Goal: Task Accomplishment & Management: Manage account settings

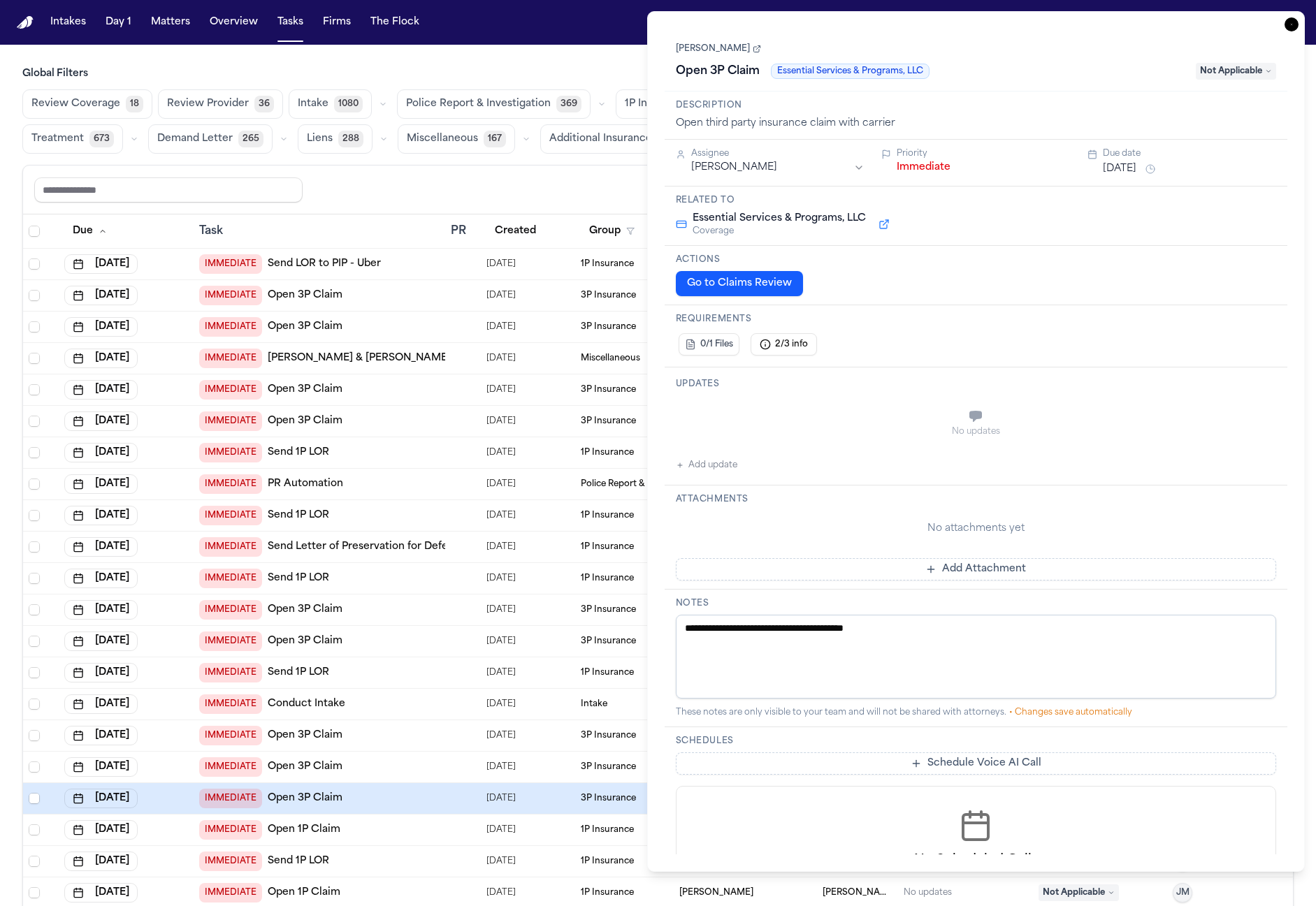
click at [1294, 22] on icon "button" at bounding box center [1292, 25] width 14 height 14
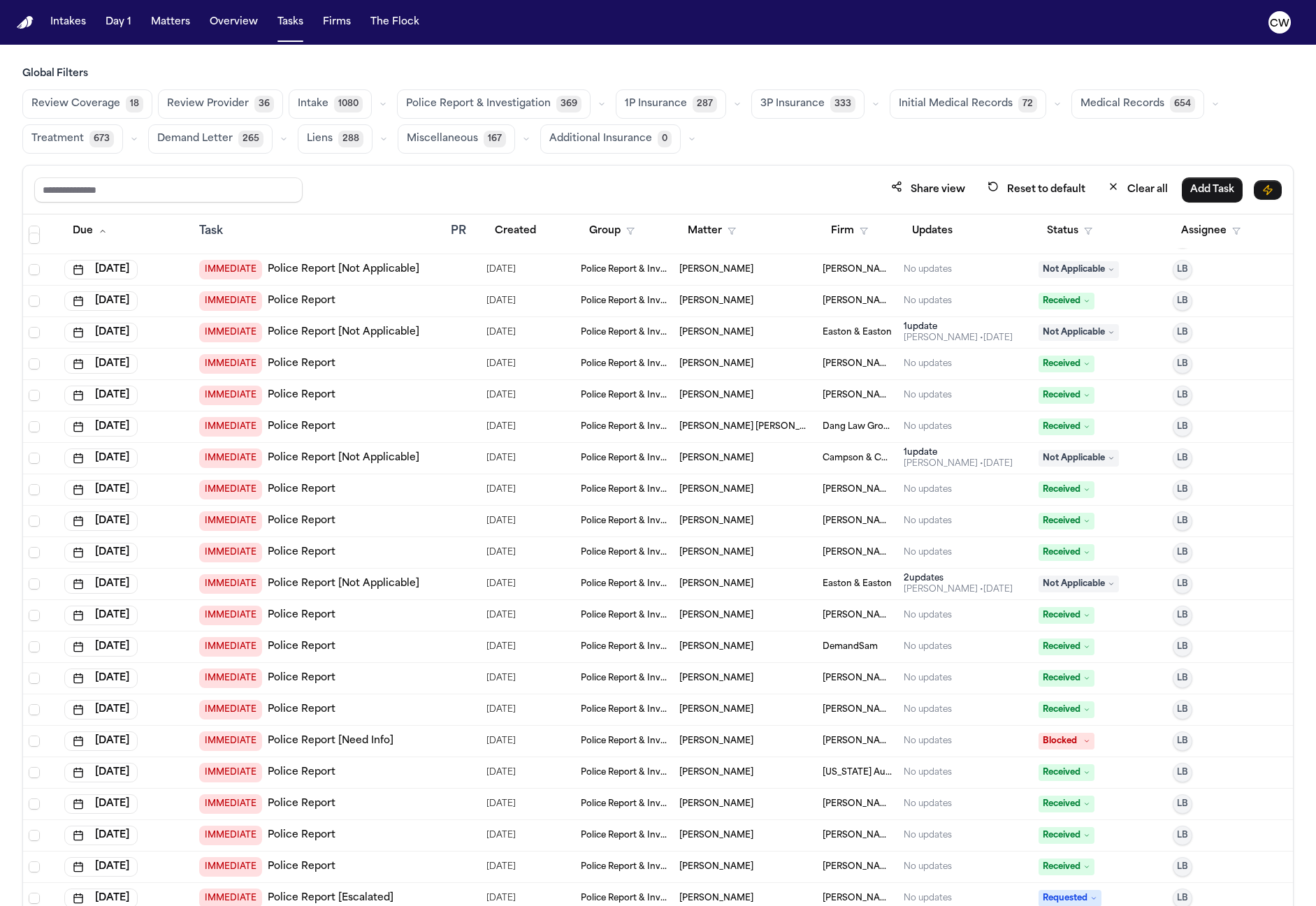
scroll to position [4128, 0]
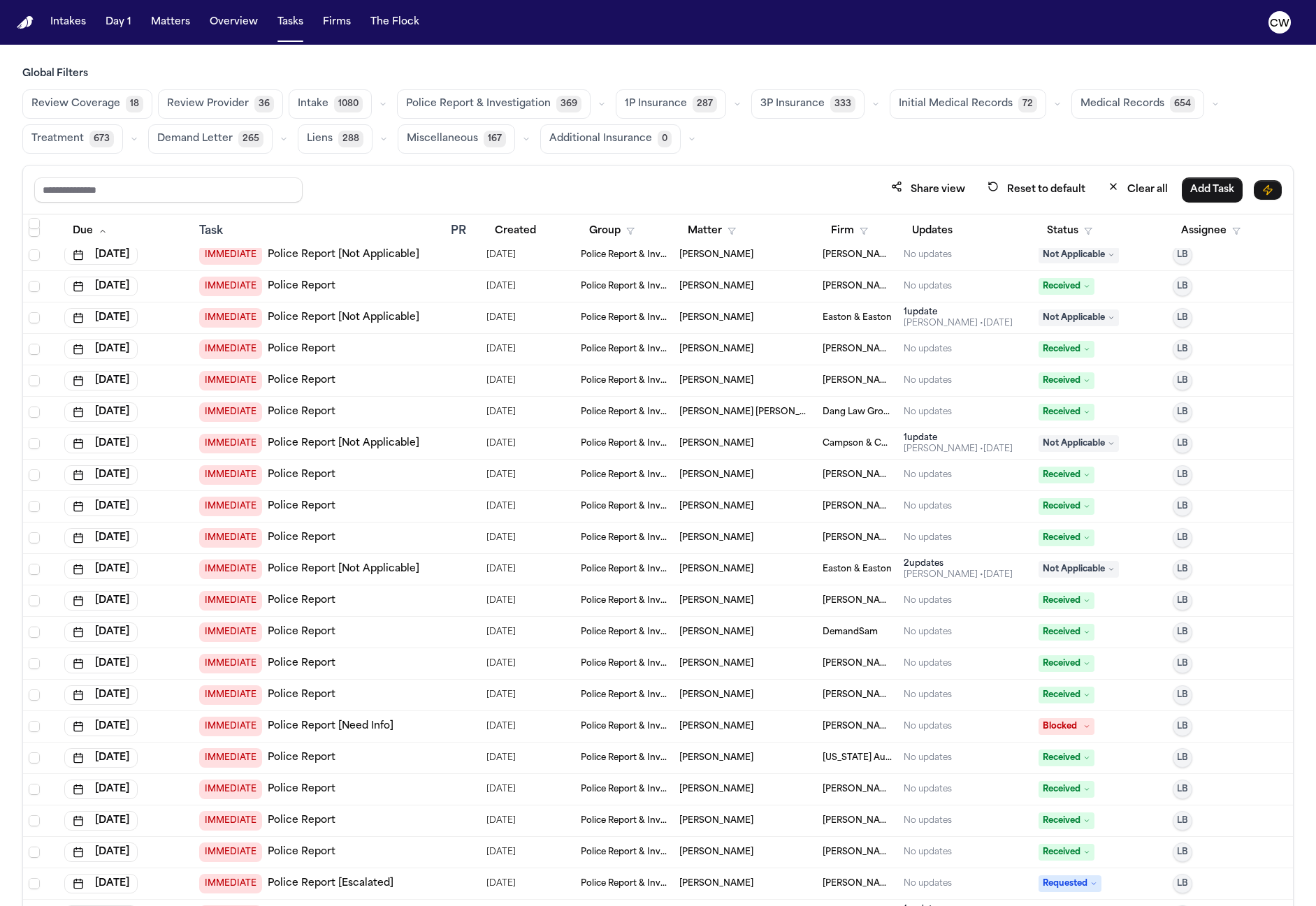
click at [668, 102] on span "1P Insurance" at bounding box center [656, 105] width 62 height 14
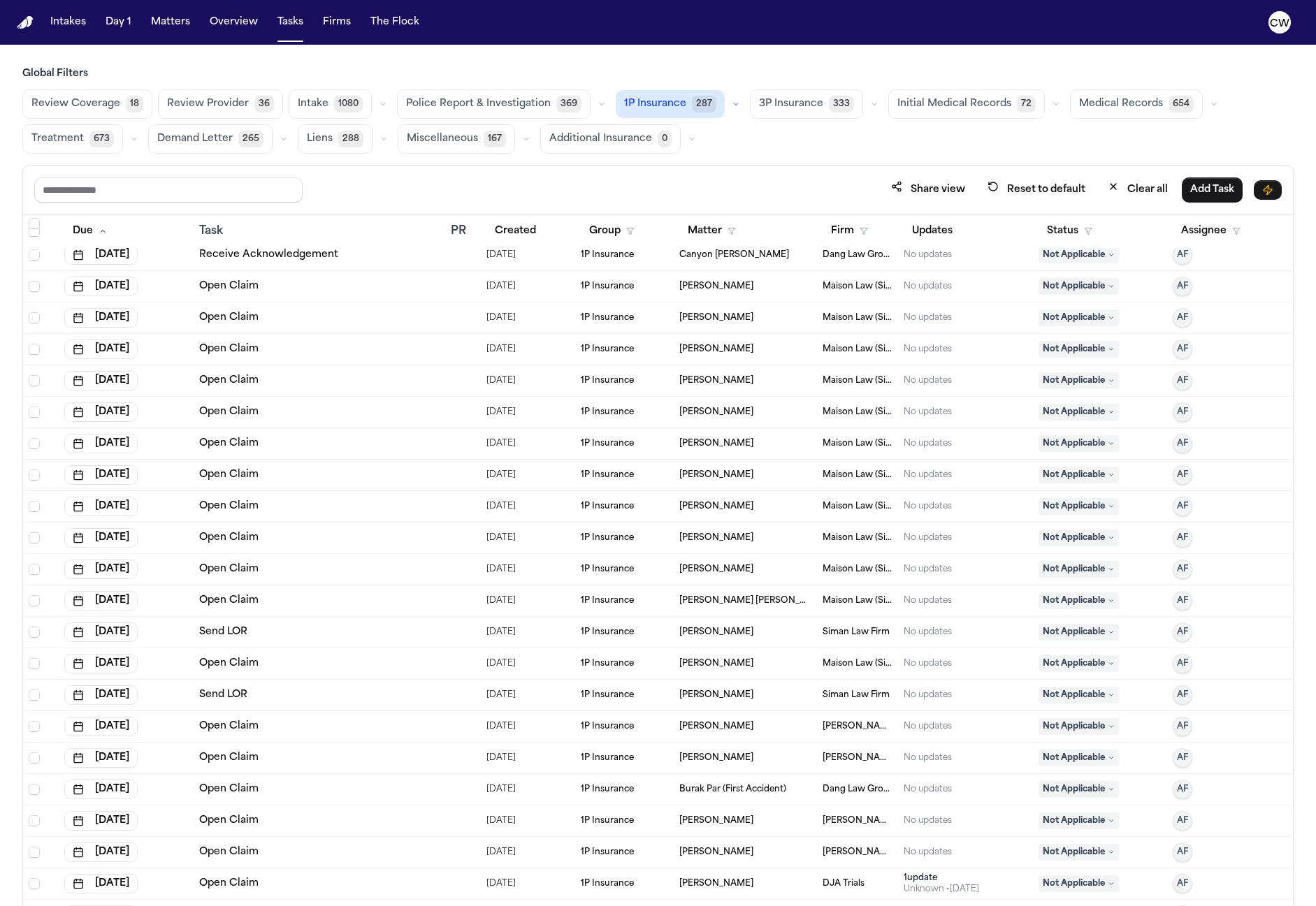
click at [268, 347] on div "Open Claim" at bounding box center [319, 350] width 240 height 14
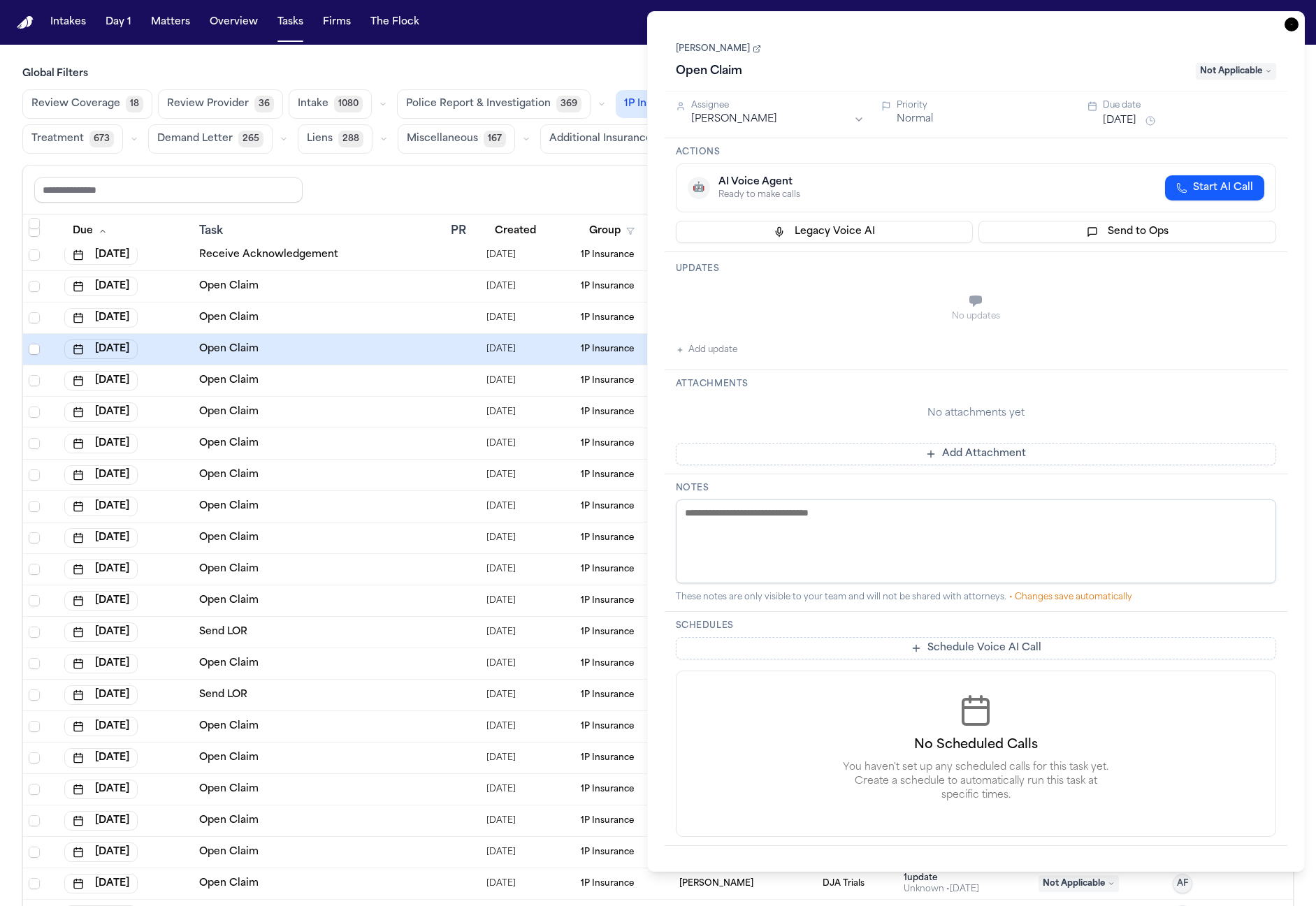
click at [730, 50] on link "Bryan Amezquita" at bounding box center [719, 49] width 85 height 11
click at [1287, 30] on icon "button" at bounding box center [1292, 25] width 14 height 14
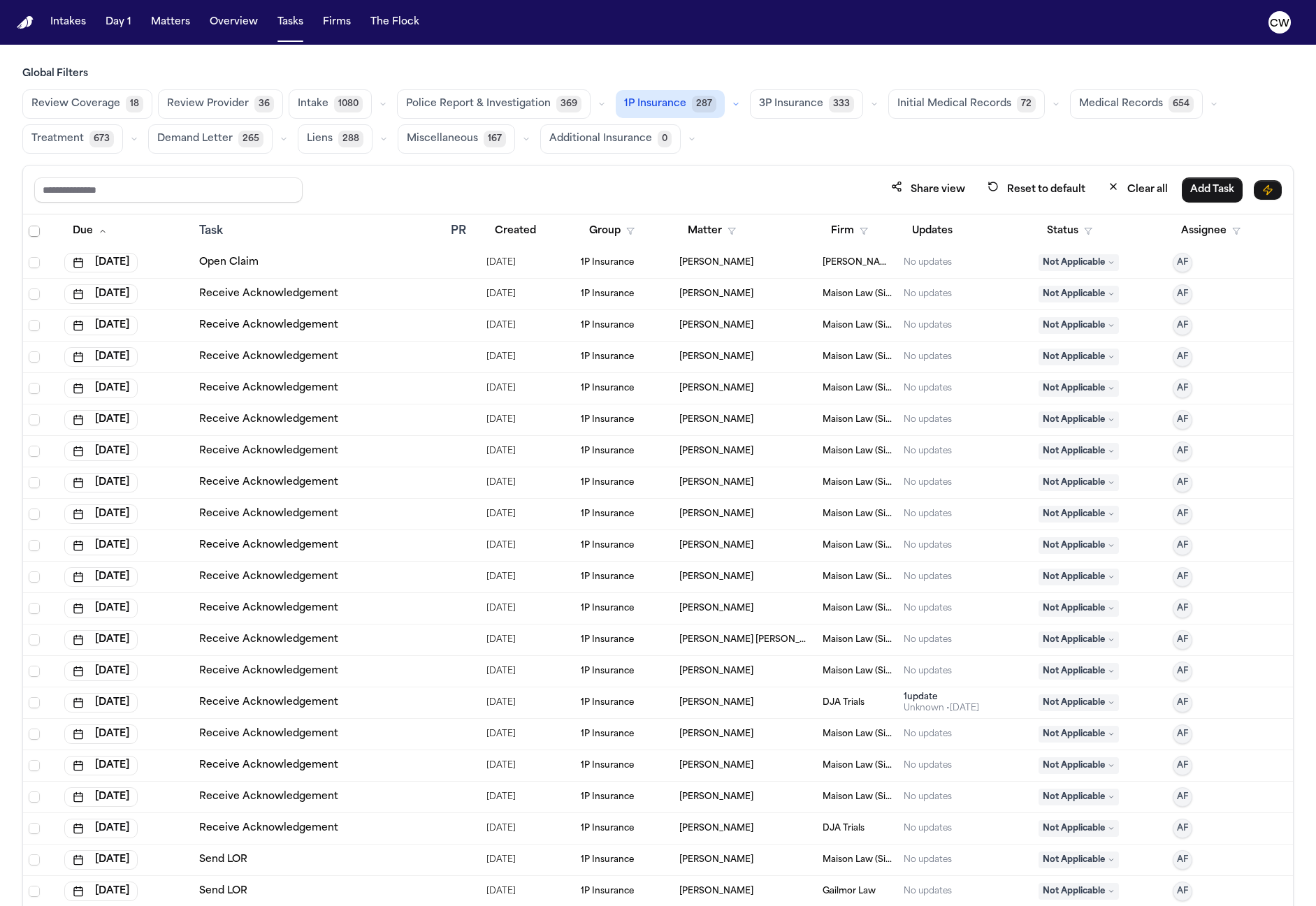
scroll to position [11128, 0]
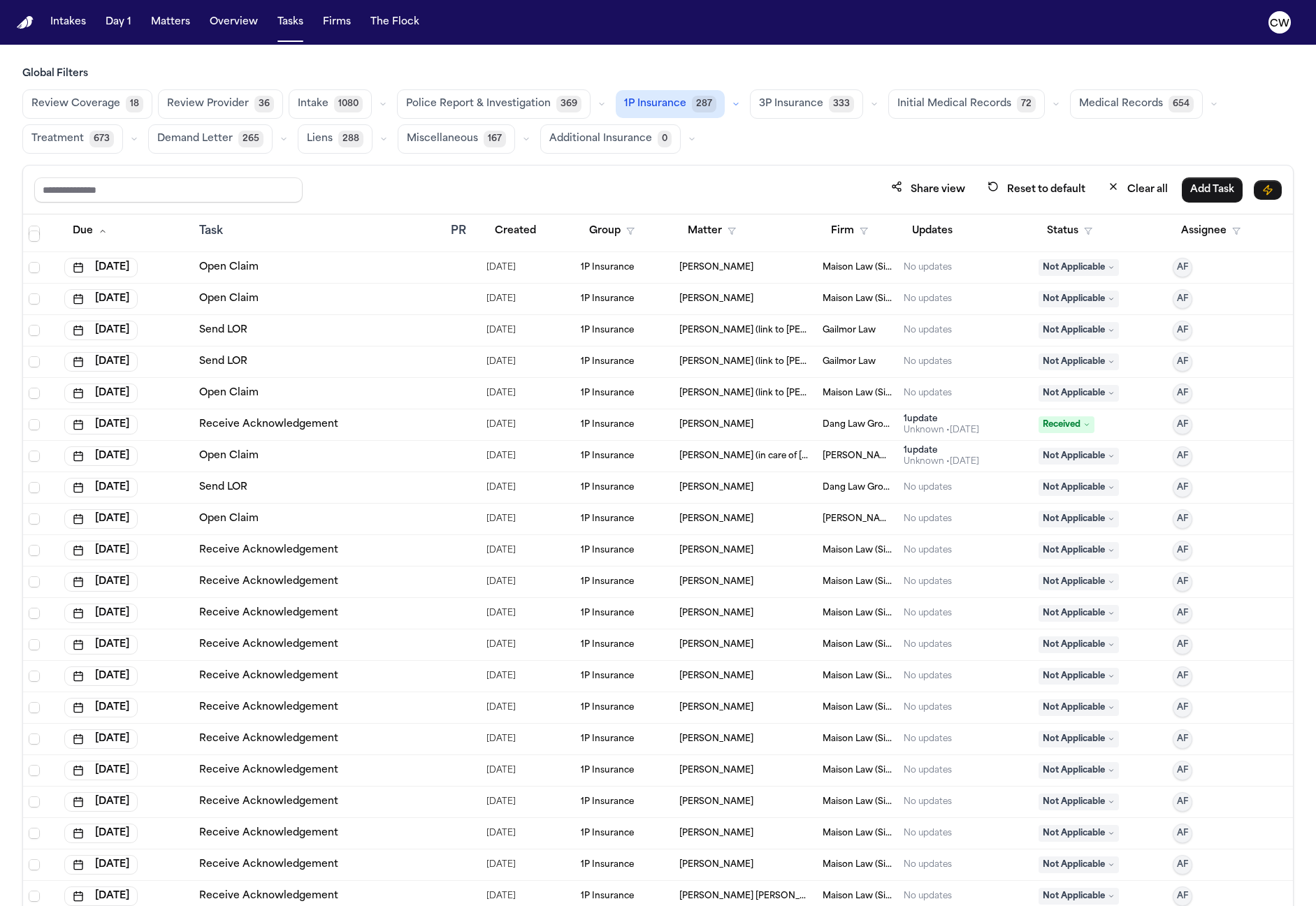
click at [361, 549] on div "Receive Acknowledgement" at bounding box center [319, 551] width 240 height 14
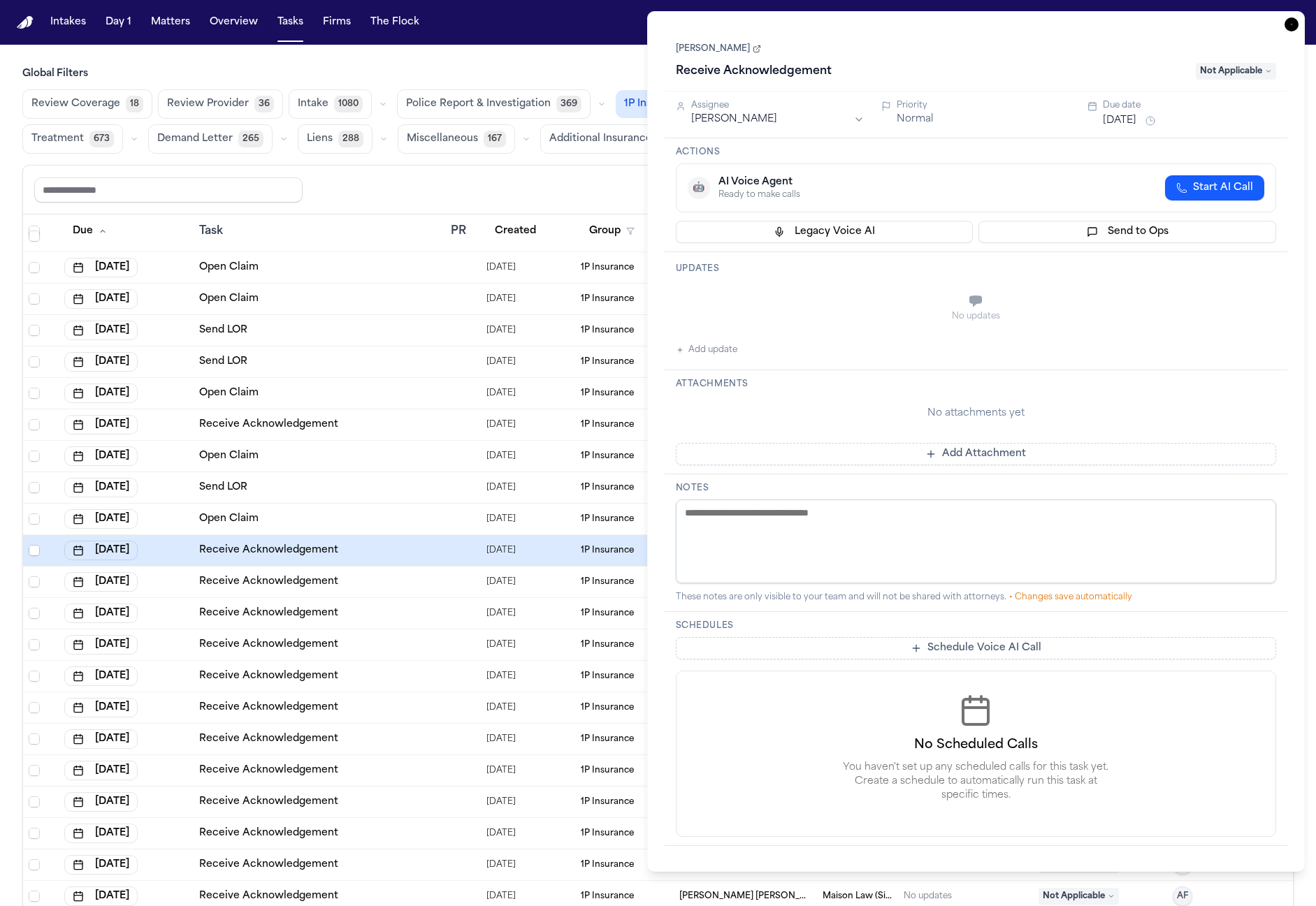
click at [322, 548] on link "Receive Acknowledgement" at bounding box center [269, 551] width 139 height 14
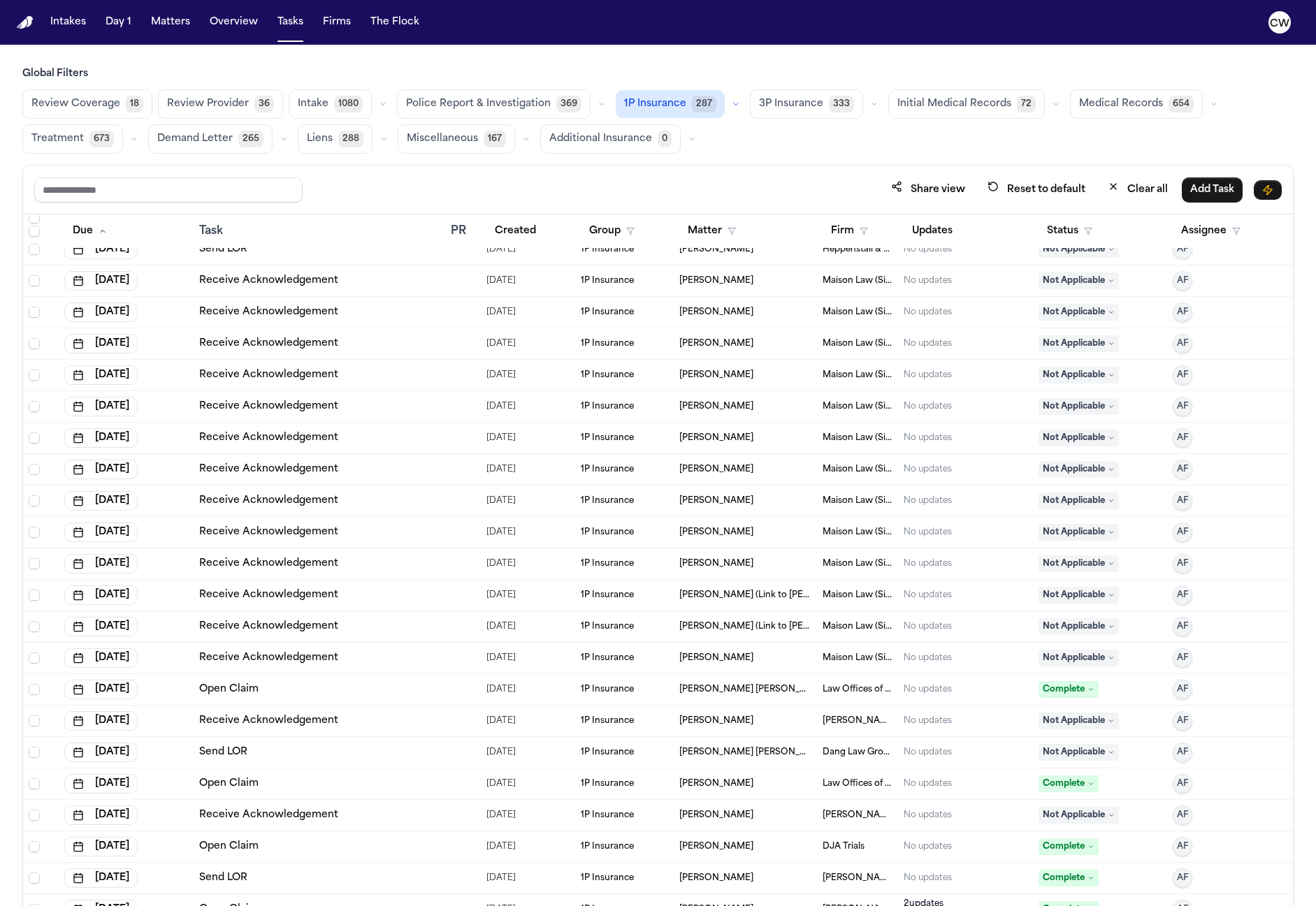
scroll to position [13141, 0]
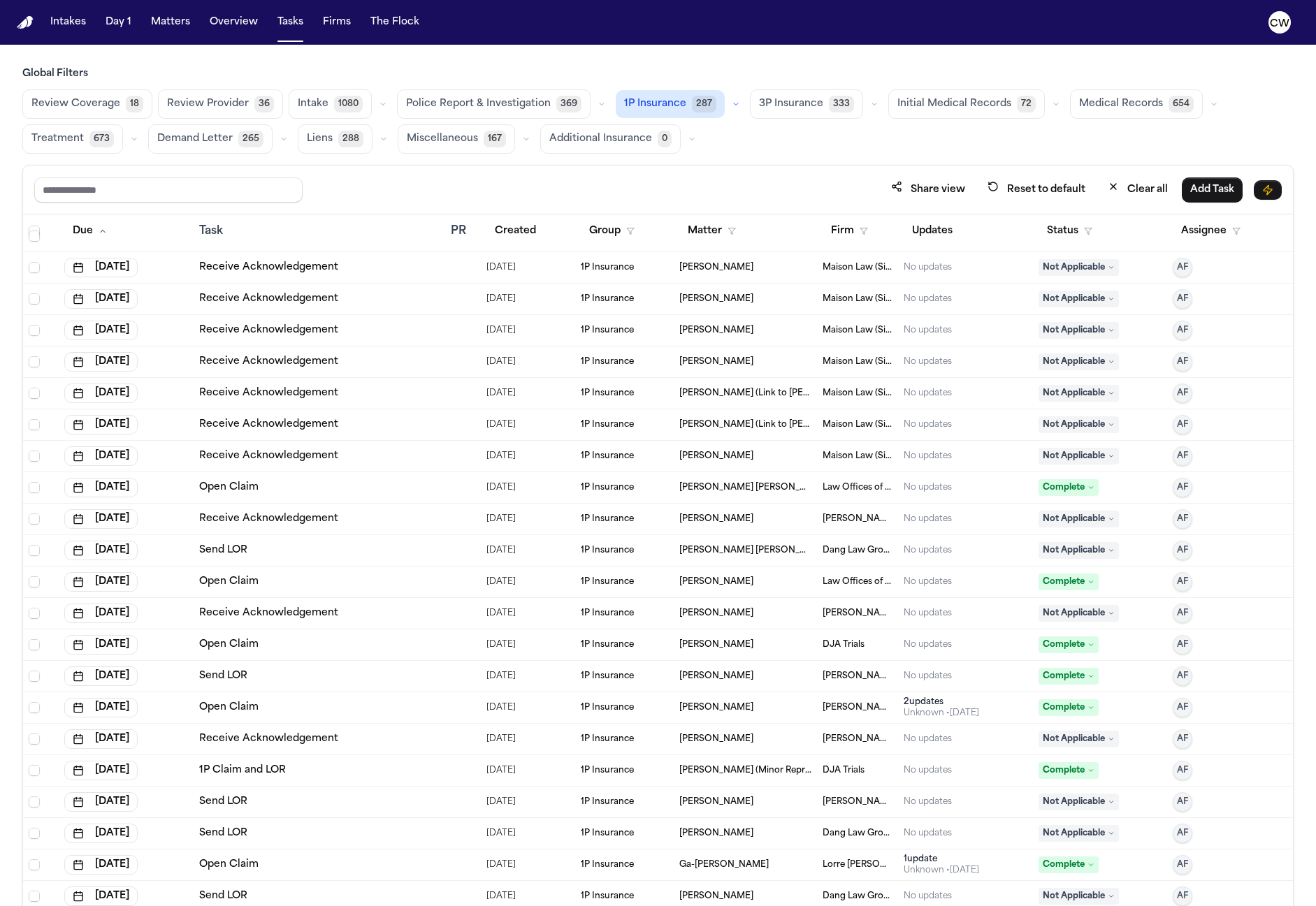
click at [317, 462] on link "Receive Acknowledgement" at bounding box center [269, 457] width 139 height 14
click at [301, 429] on link "Receive Acknowledgement" at bounding box center [269, 425] width 139 height 14
click at [283, 397] on link "Receive Acknowledgement" at bounding box center [269, 394] width 139 height 14
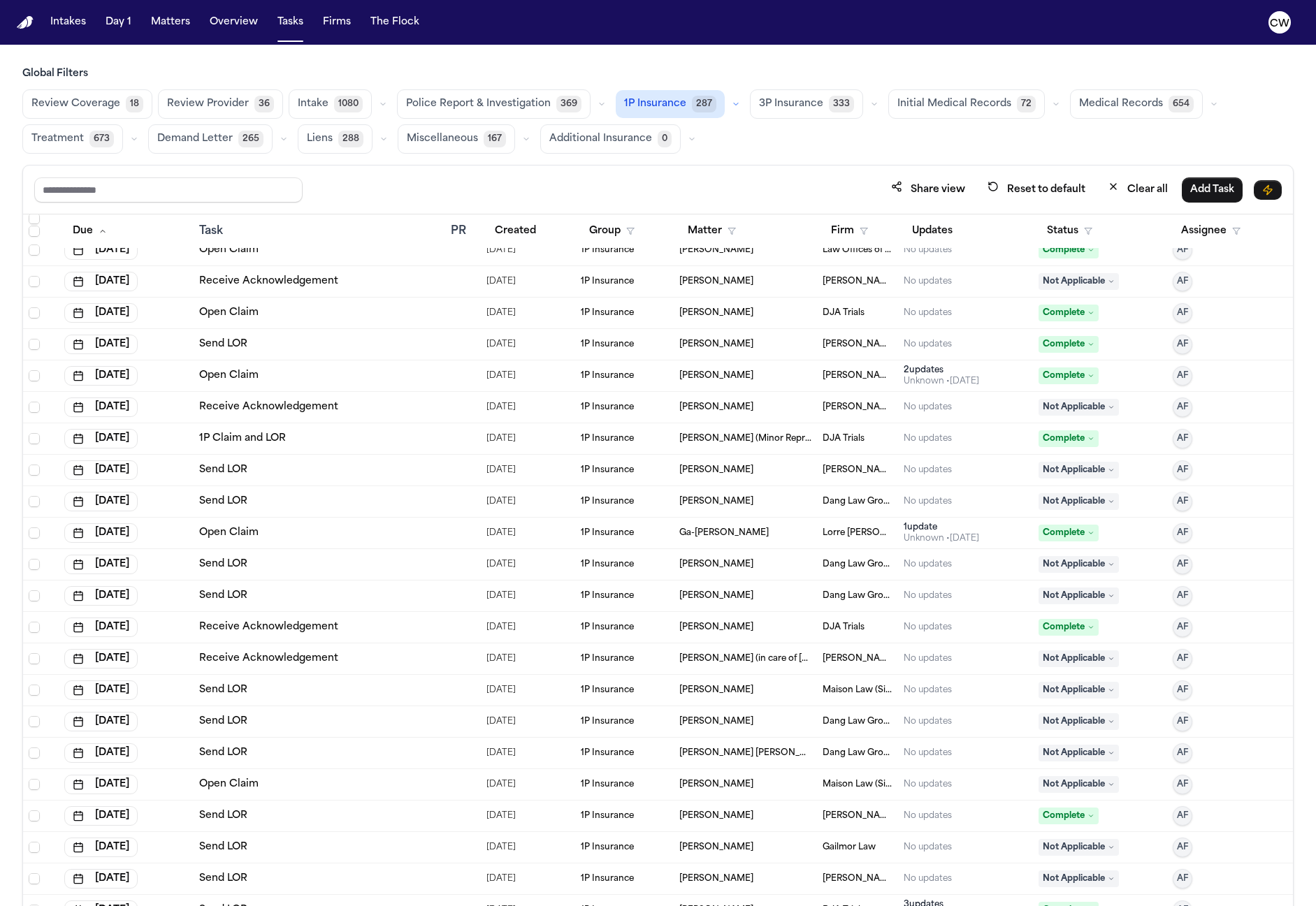
scroll to position [13588, 0]
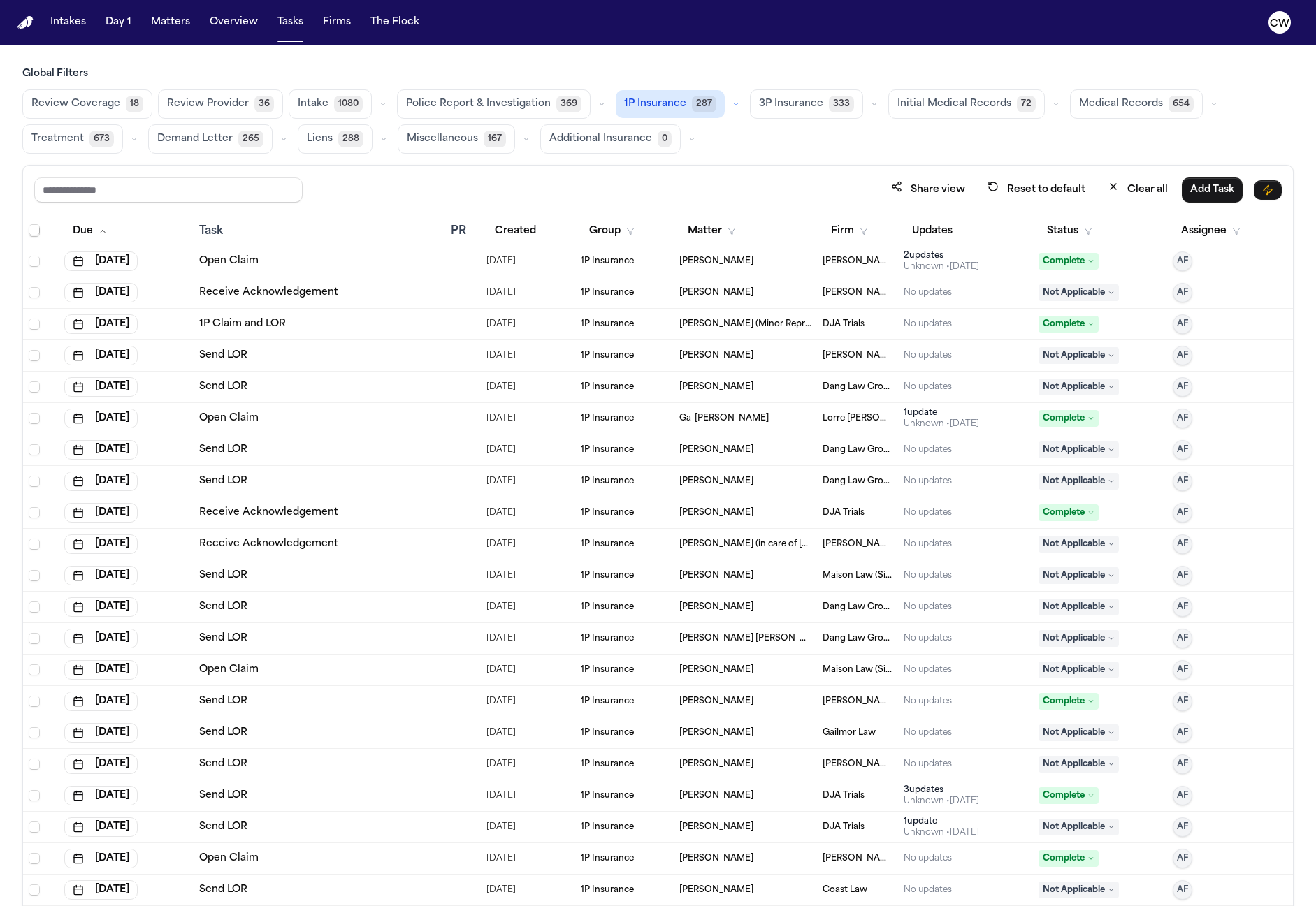
click at [315, 516] on link "Receive Acknowledgement" at bounding box center [269, 513] width 139 height 14
click at [311, 547] on link "Receive Acknowledgement" at bounding box center [269, 544] width 139 height 14
click at [236, 639] on link "Send LOR" at bounding box center [224, 639] width 48 height 14
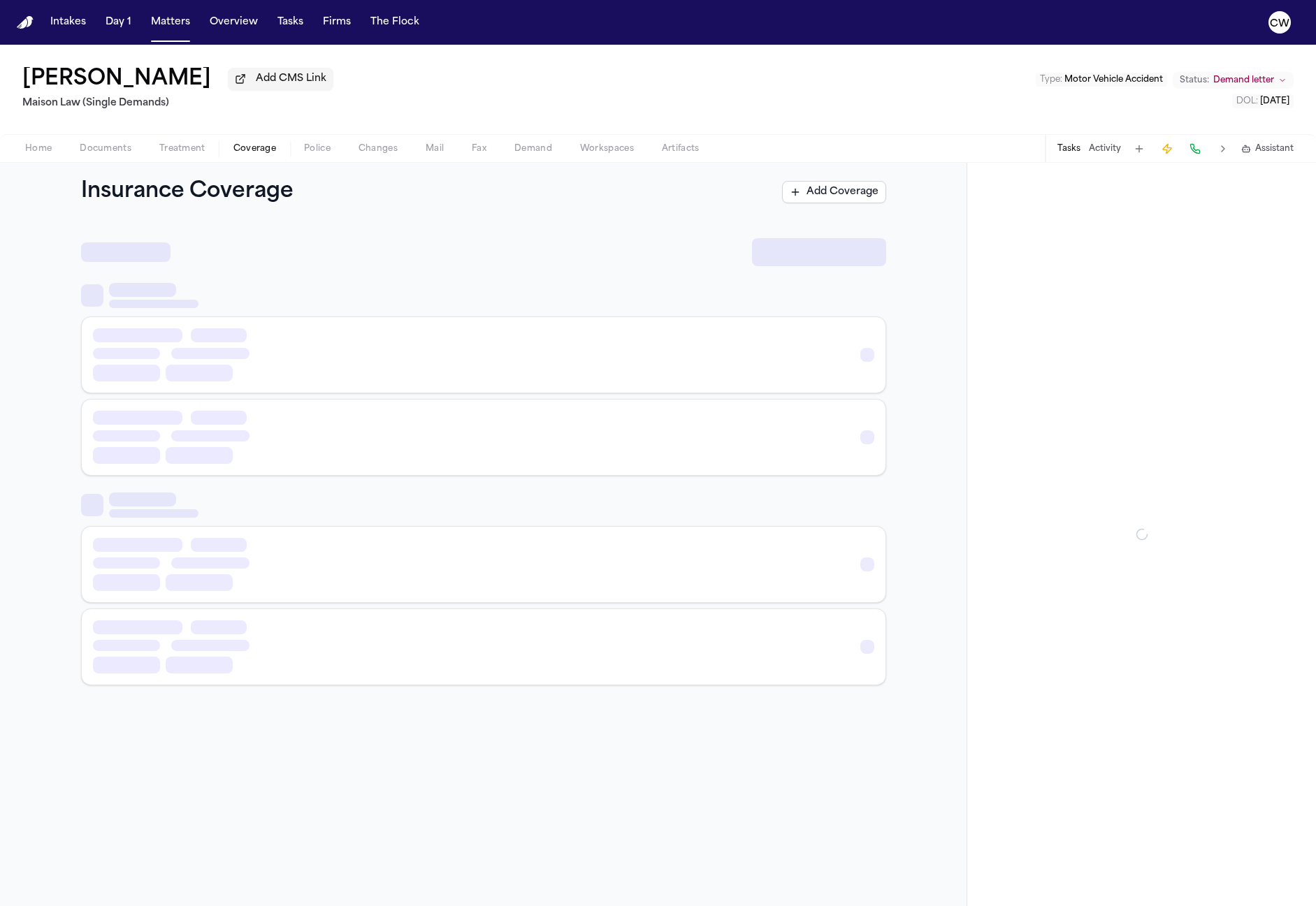
click at [272, 157] on button "Coverage" at bounding box center [255, 148] width 70 height 17
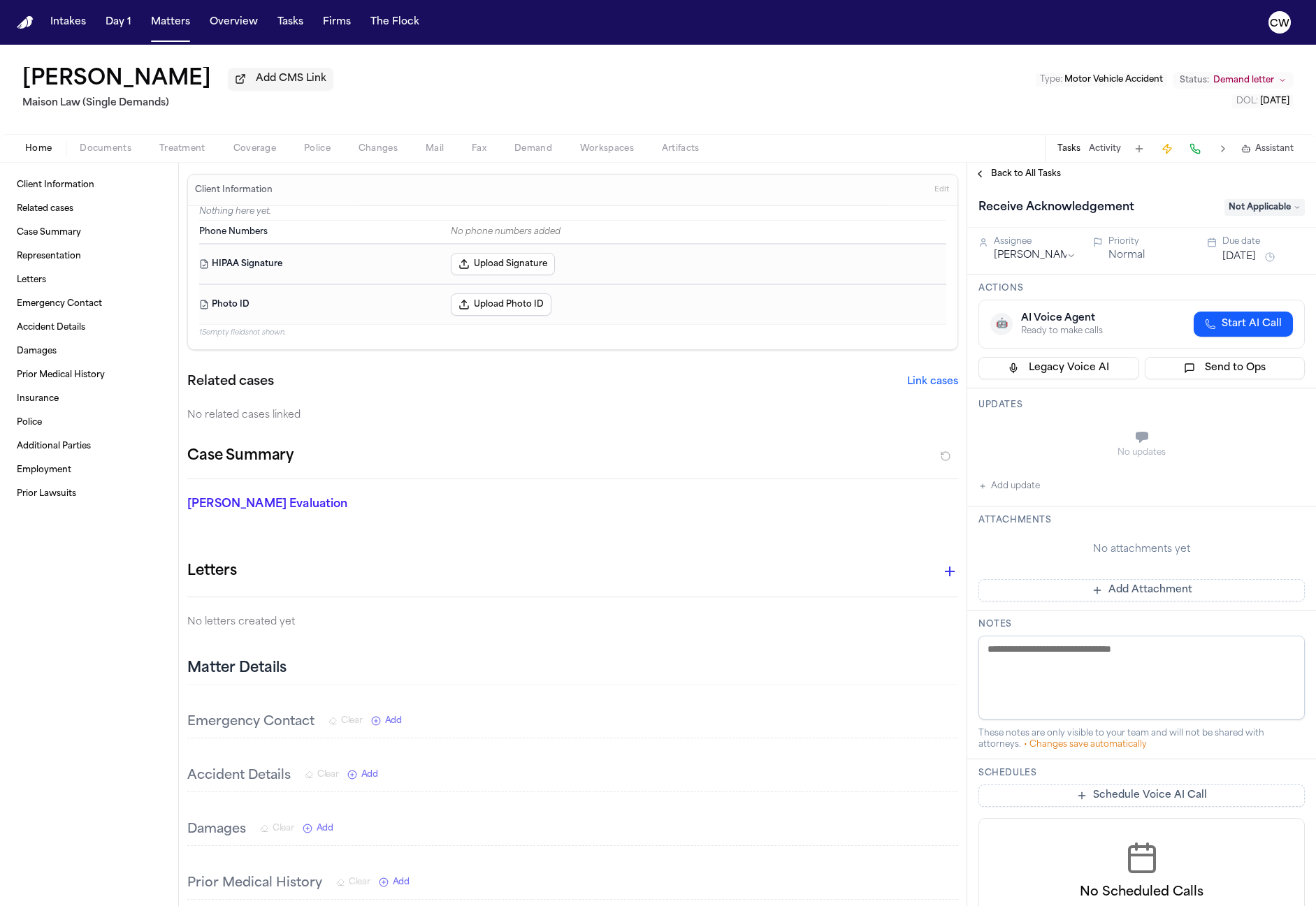
click at [257, 162] on div "Home Documents Treatment Coverage Police Changes Mail Fax Demand Workspaces Art…" at bounding box center [658, 148] width 1316 height 28
click at [254, 152] on span "Coverage" at bounding box center [254, 148] width 42 height 11
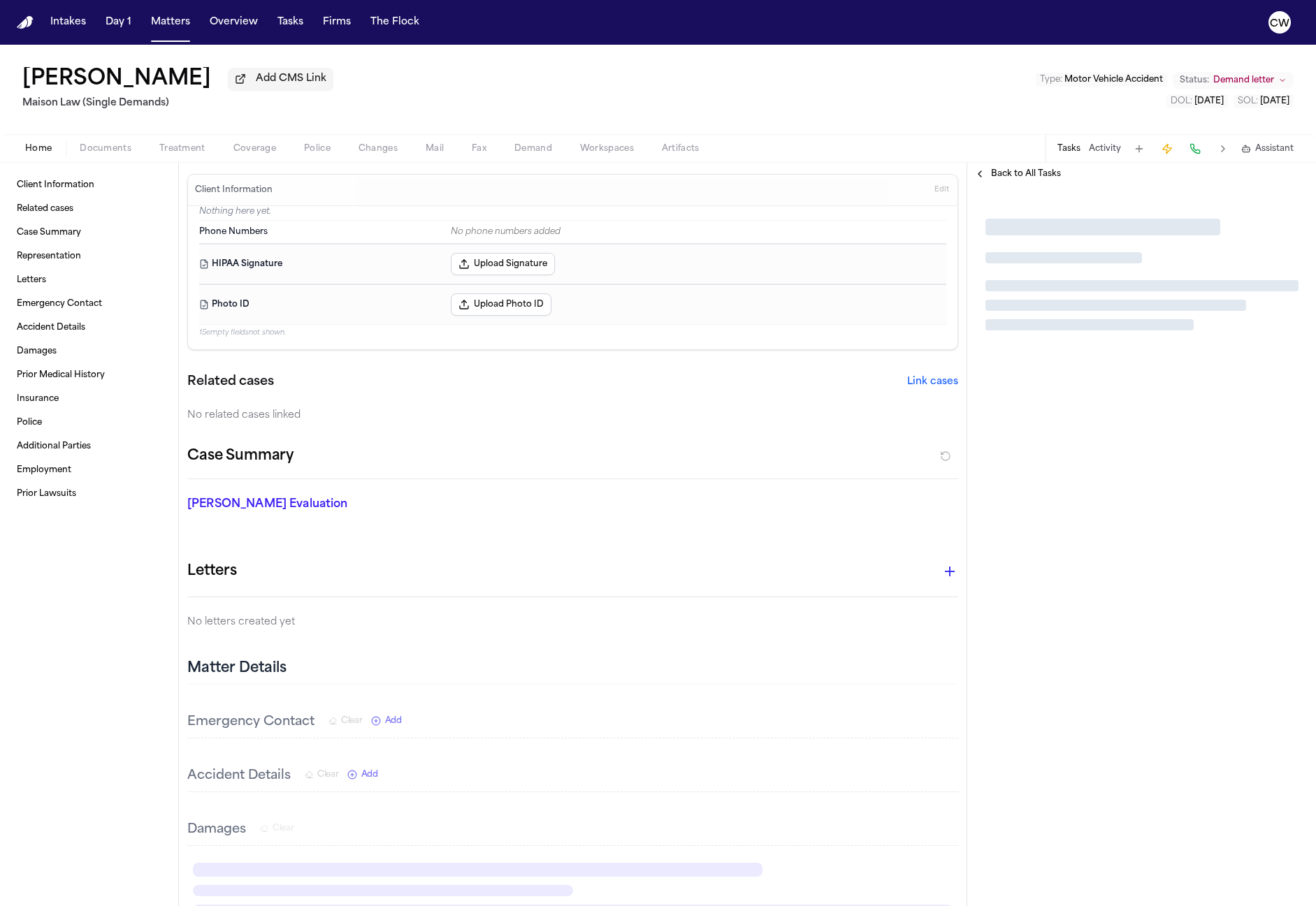
click at [258, 141] on div "Home Documents Treatment Coverage Police Changes Mail Fax Demand Workspaces Art…" at bounding box center [658, 148] width 1316 height 28
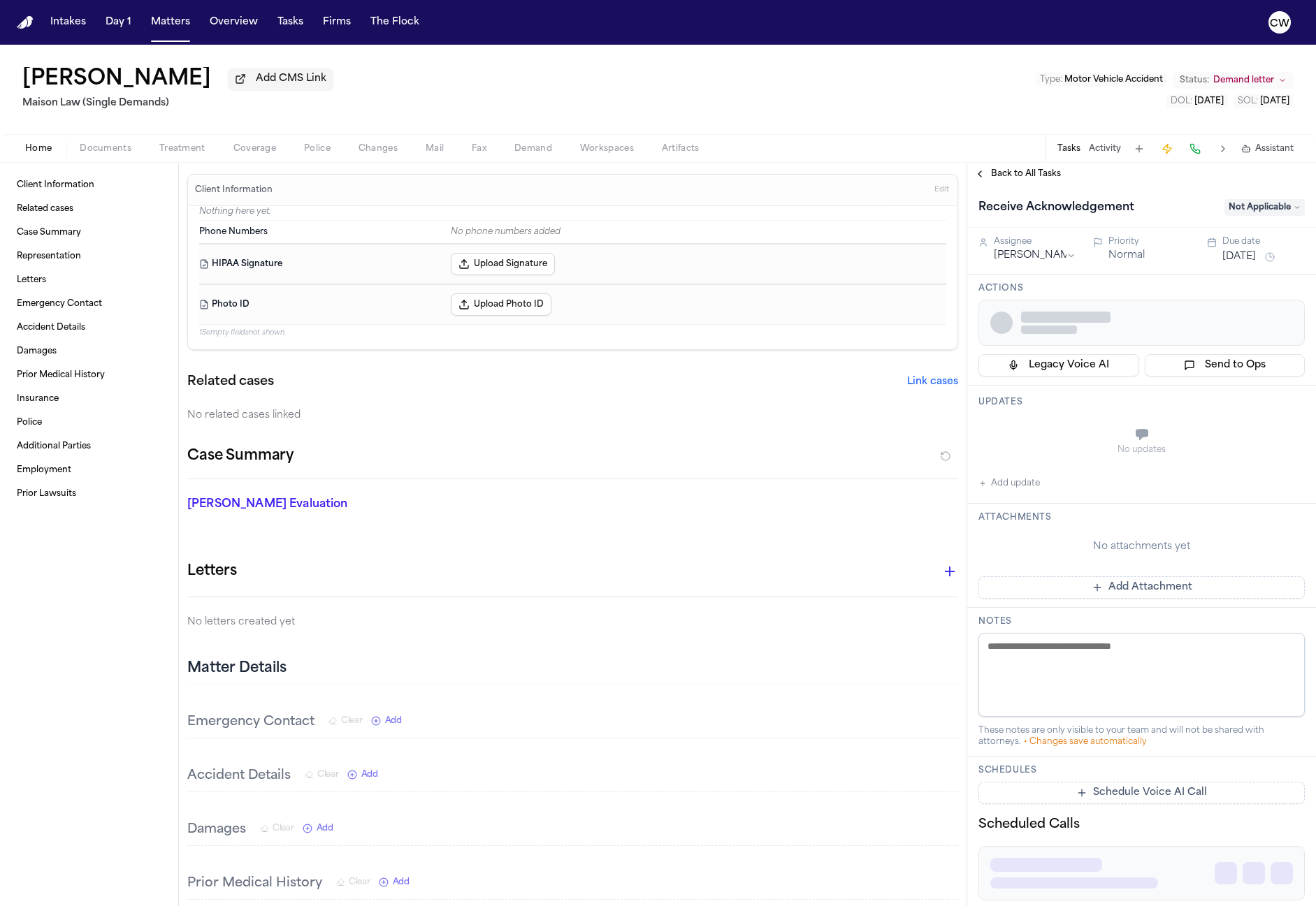
click at [258, 146] on span "Coverage" at bounding box center [254, 148] width 42 height 11
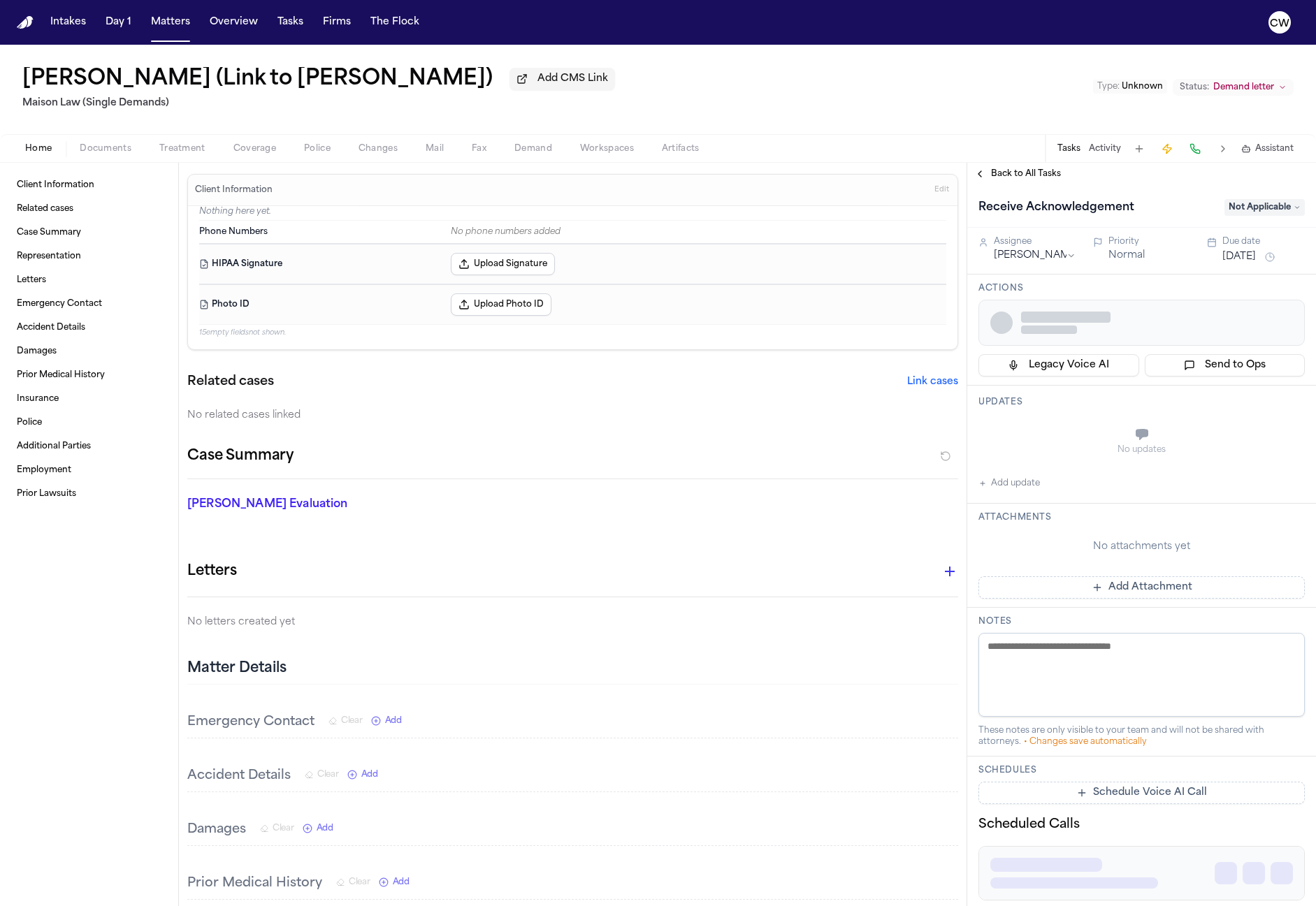
click at [242, 154] on span "Coverage" at bounding box center [254, 148] width 42 height 11
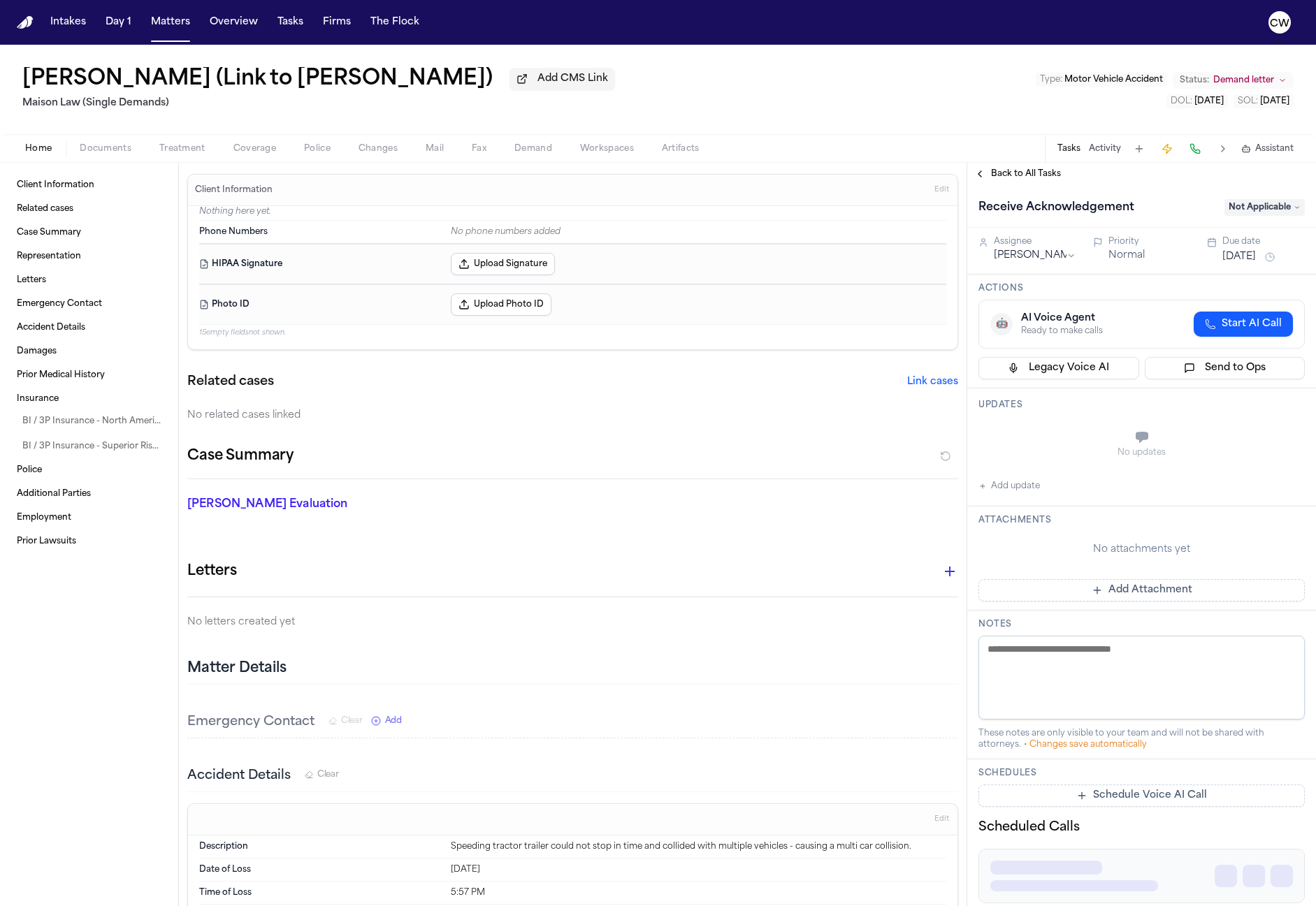
click at [268, 154] on span "Coverage" at bounding box center [254, 148] width 42 height 11
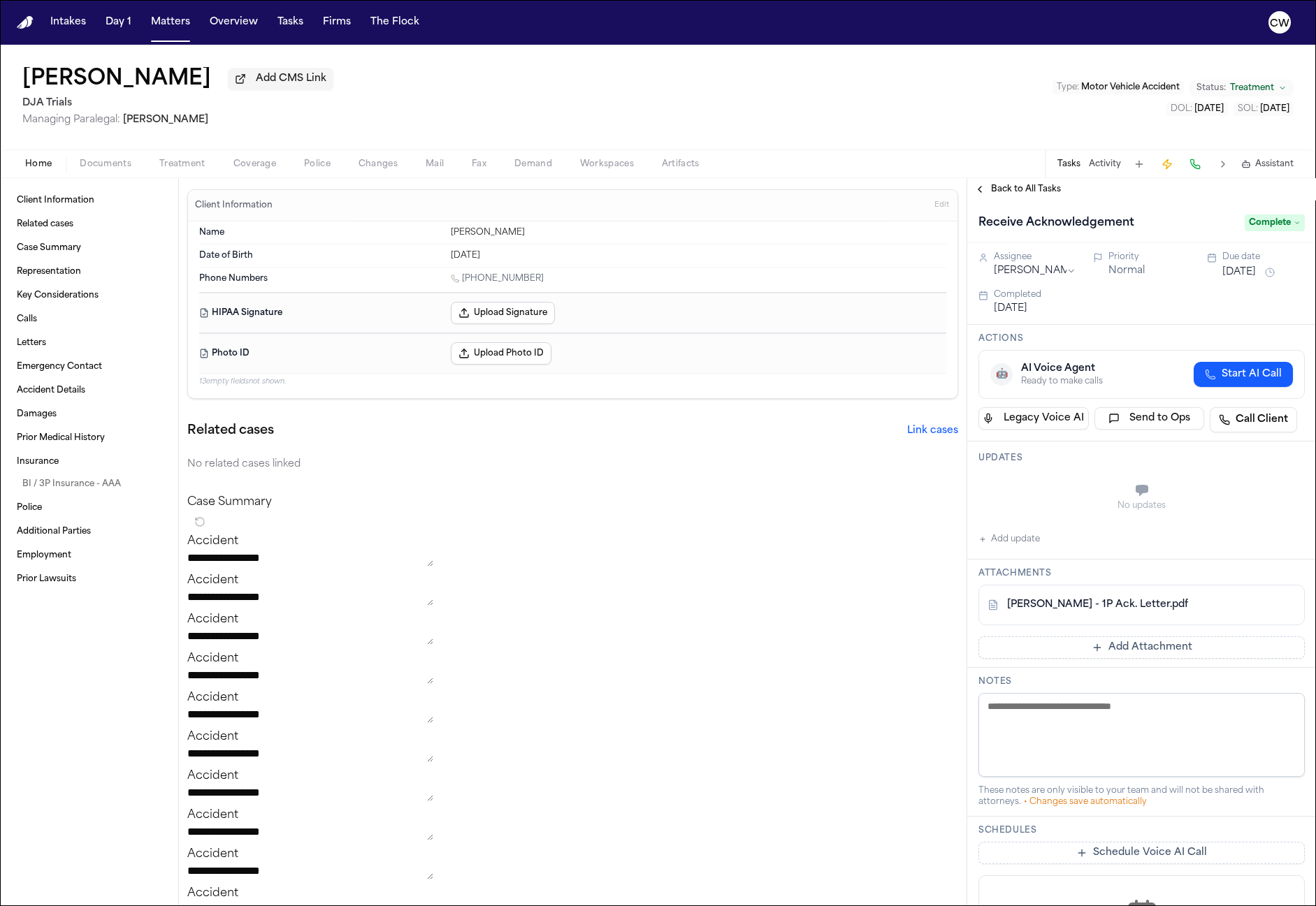
click at [273, 168] on span "Coverage" at bounding box center [254, 164] width 42 height 11
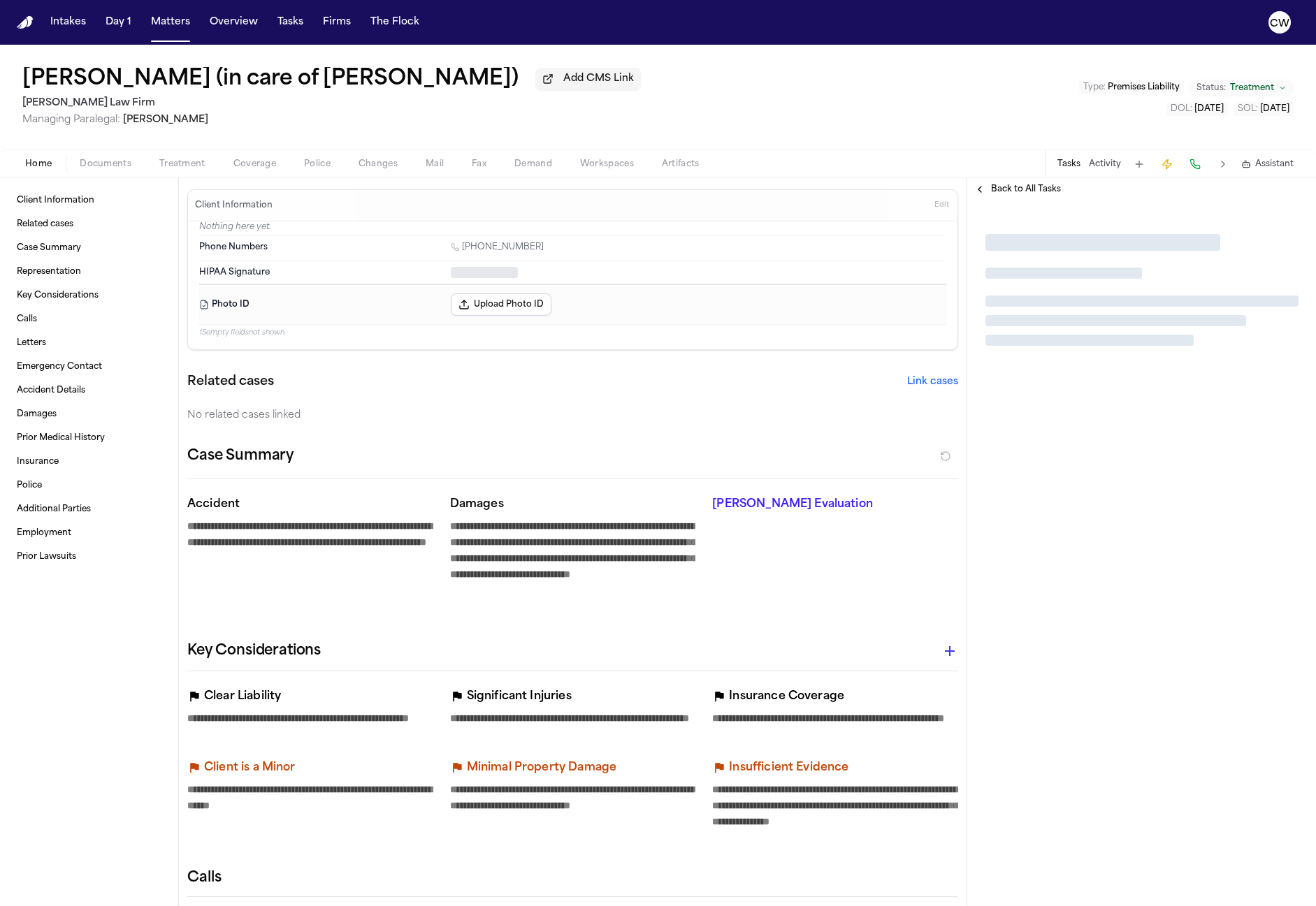
type textarea "*"
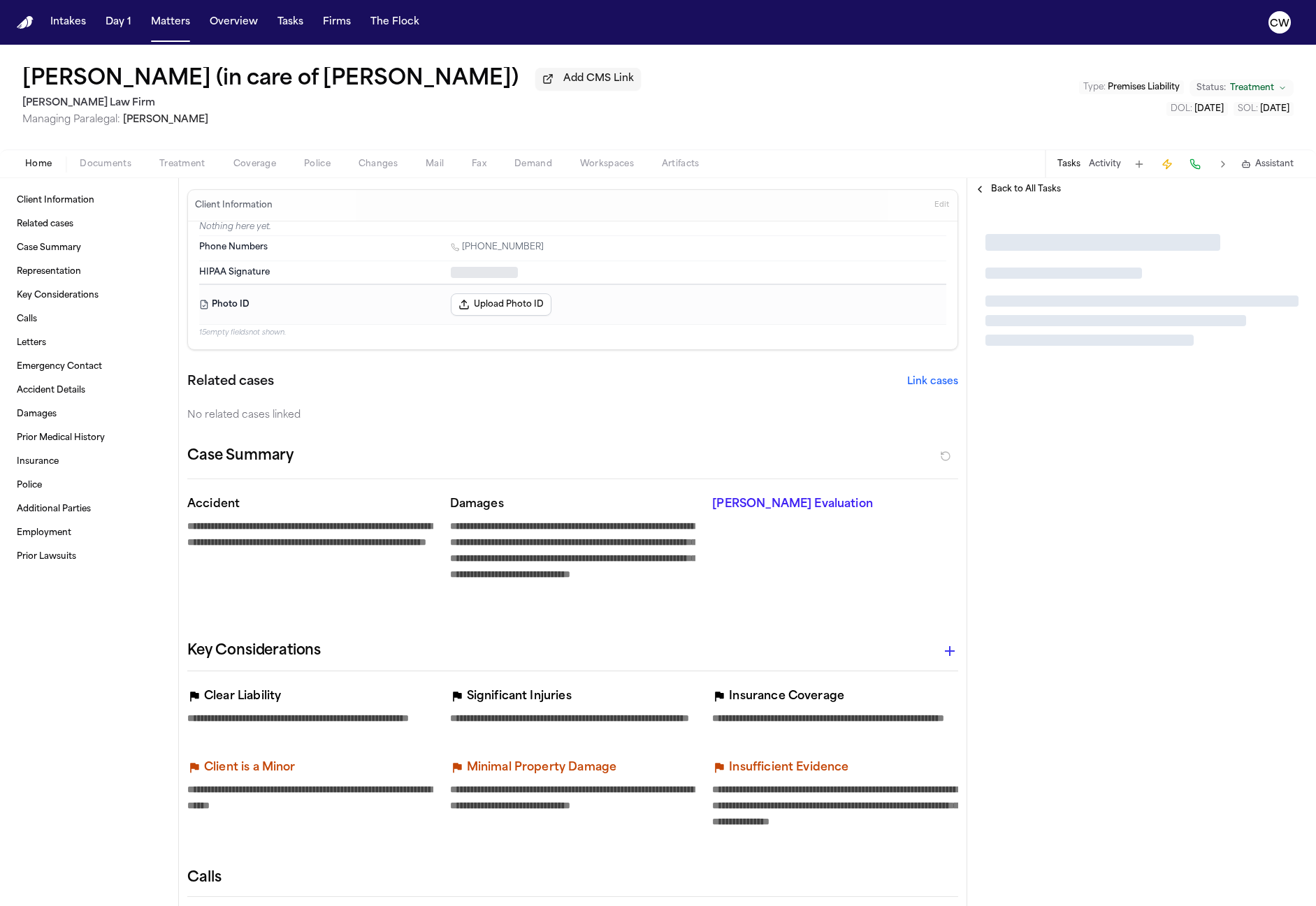
type textarea "*"
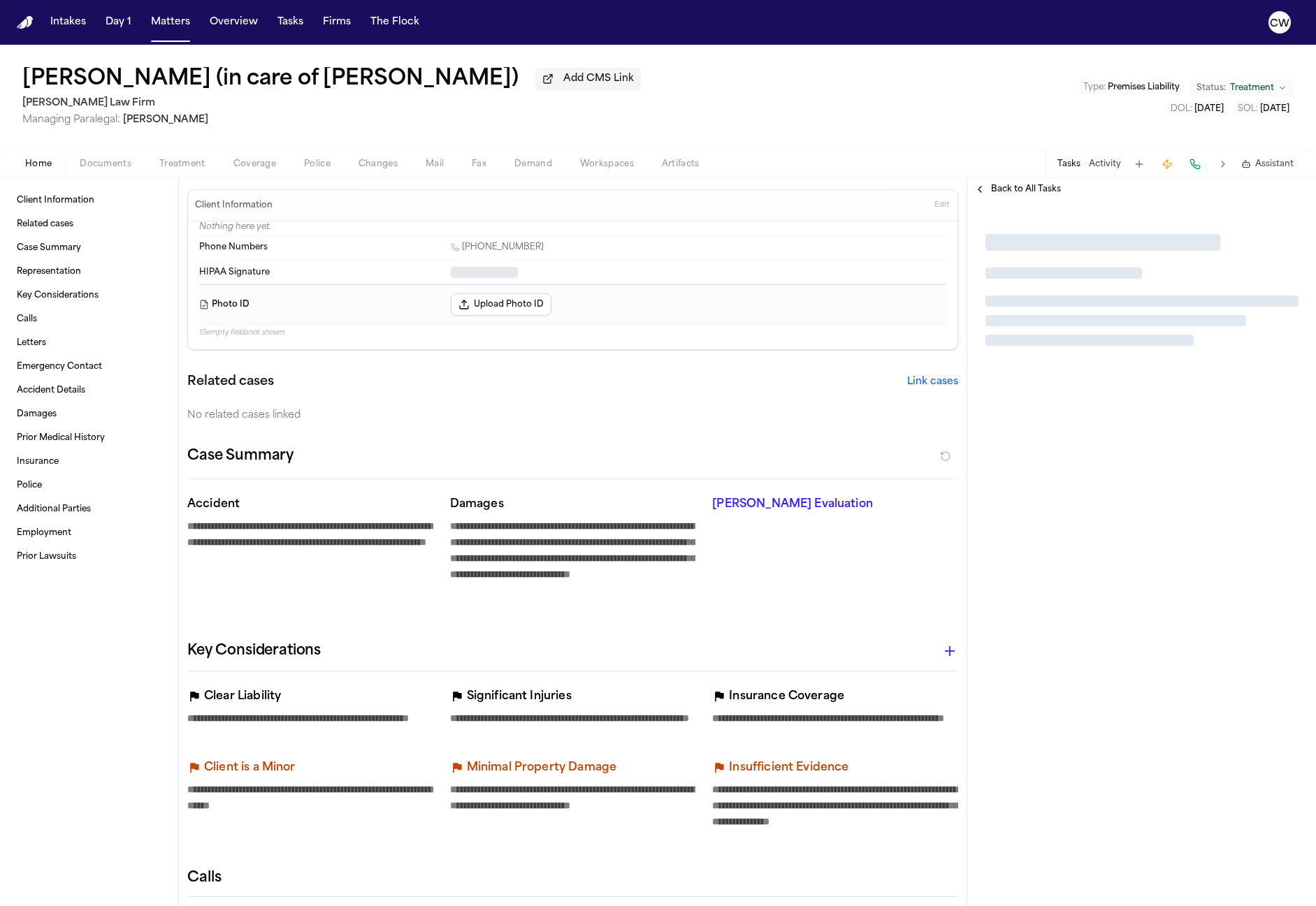
type textarea "*"
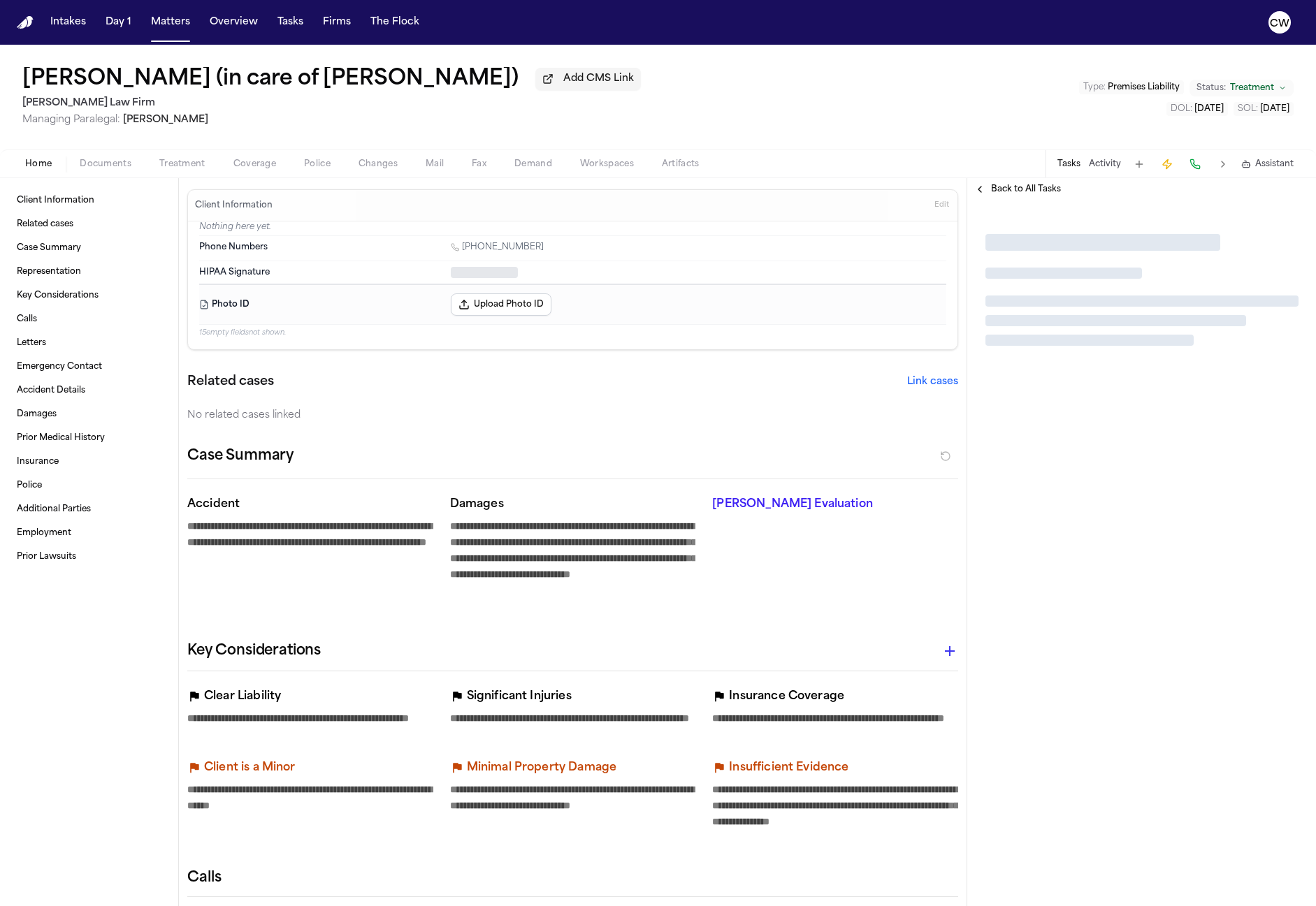
type textarea "*"
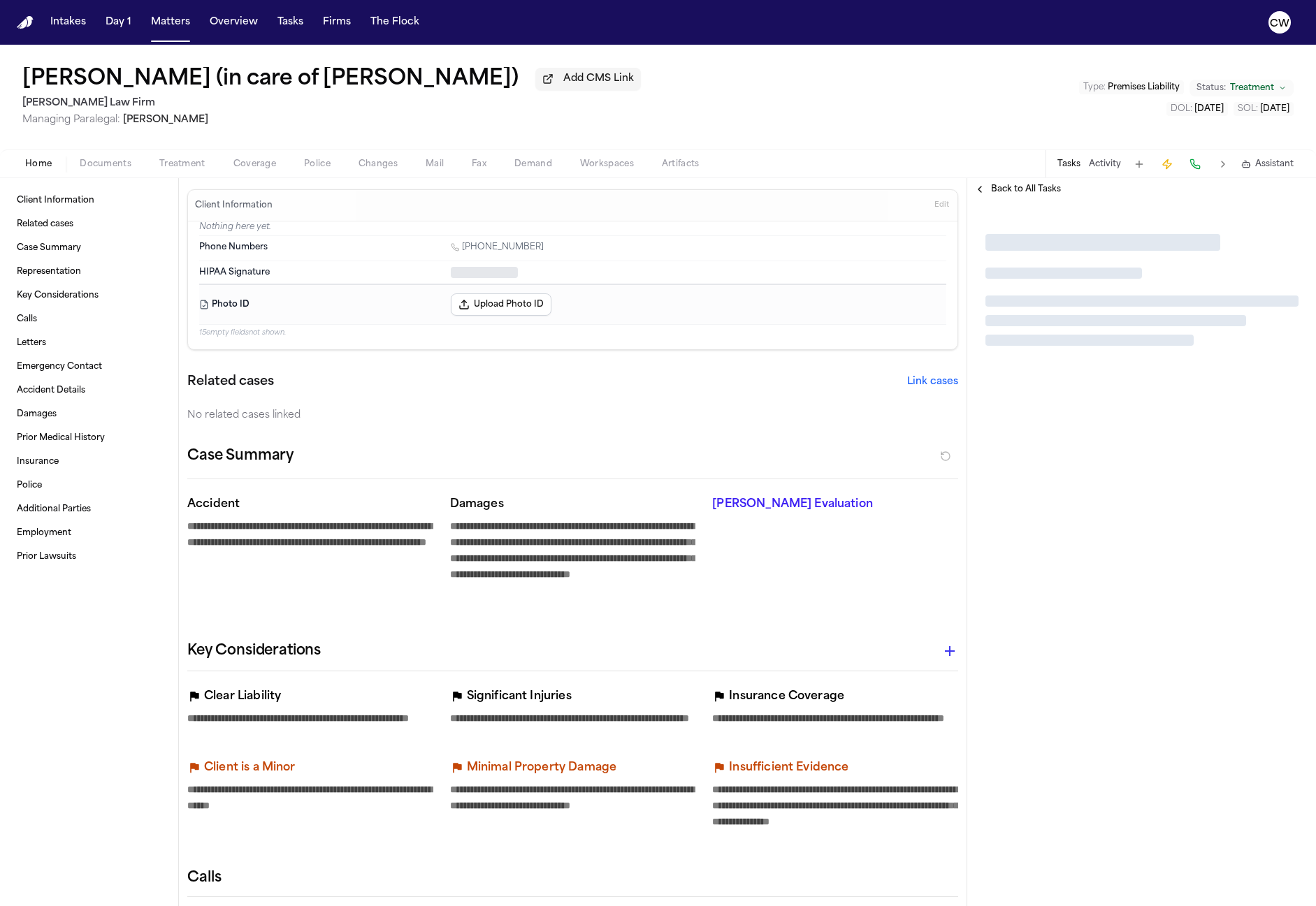
type textarea "*"
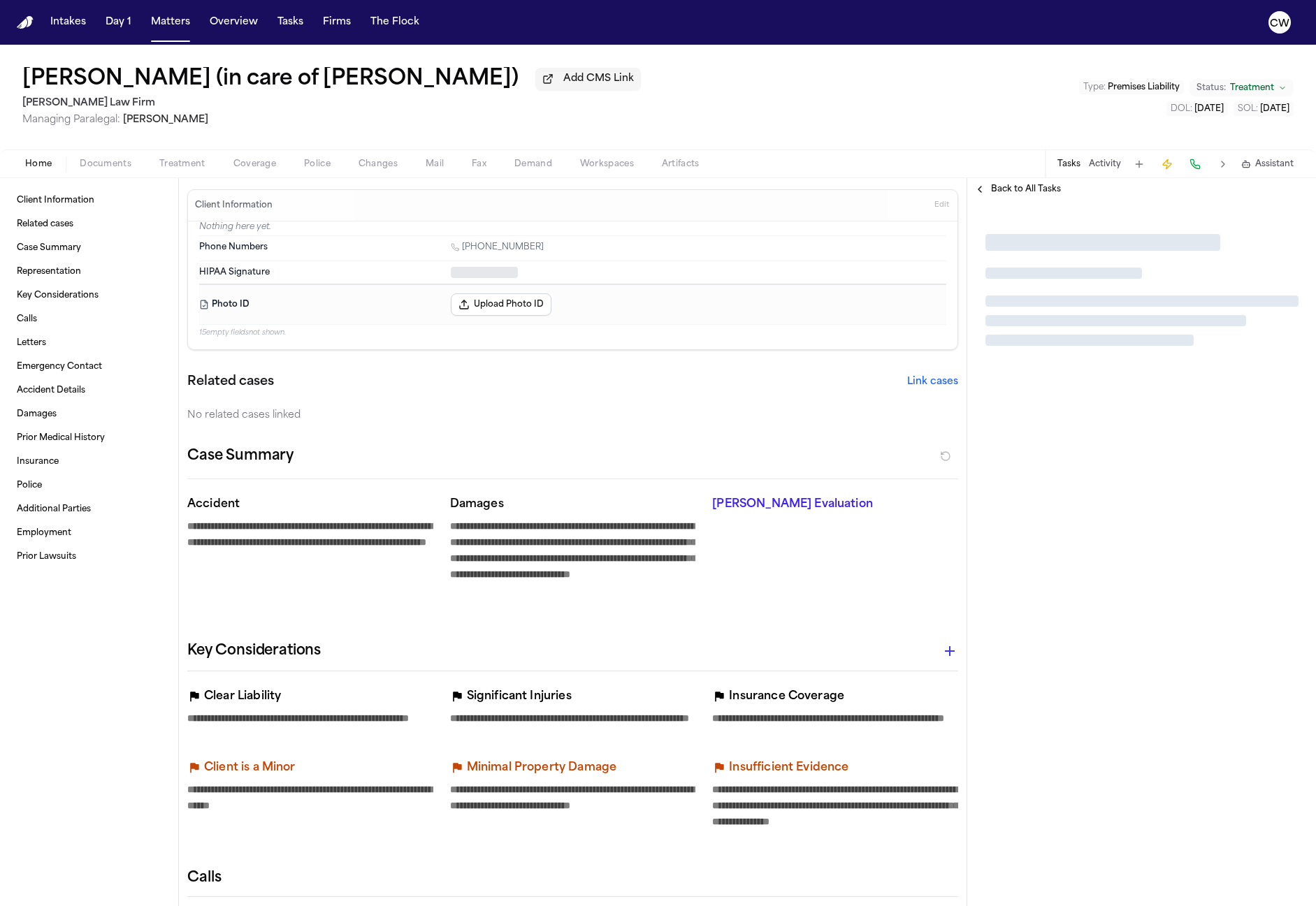
type textarea "*"
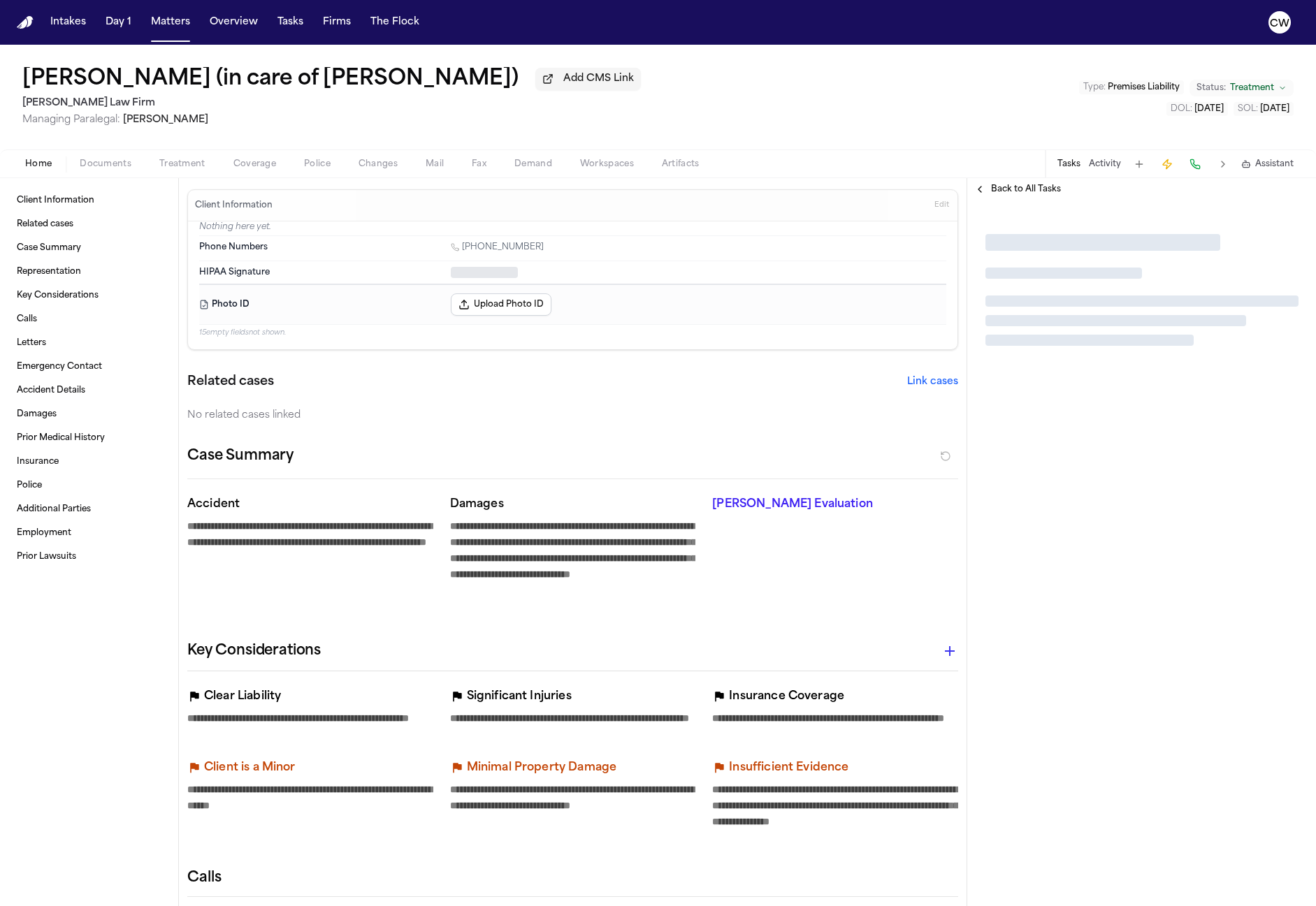
type textarea "*"
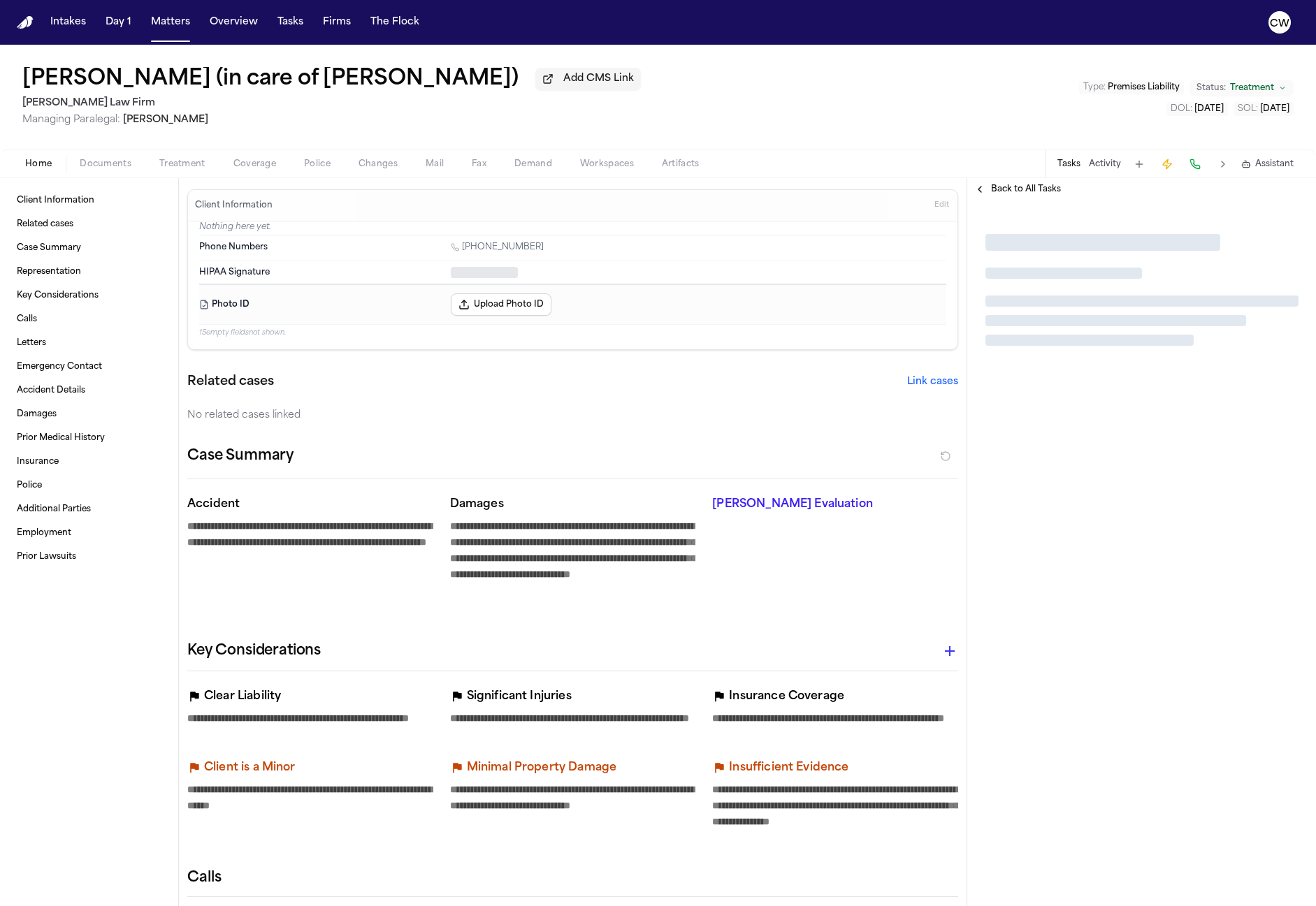
type textarea "*"
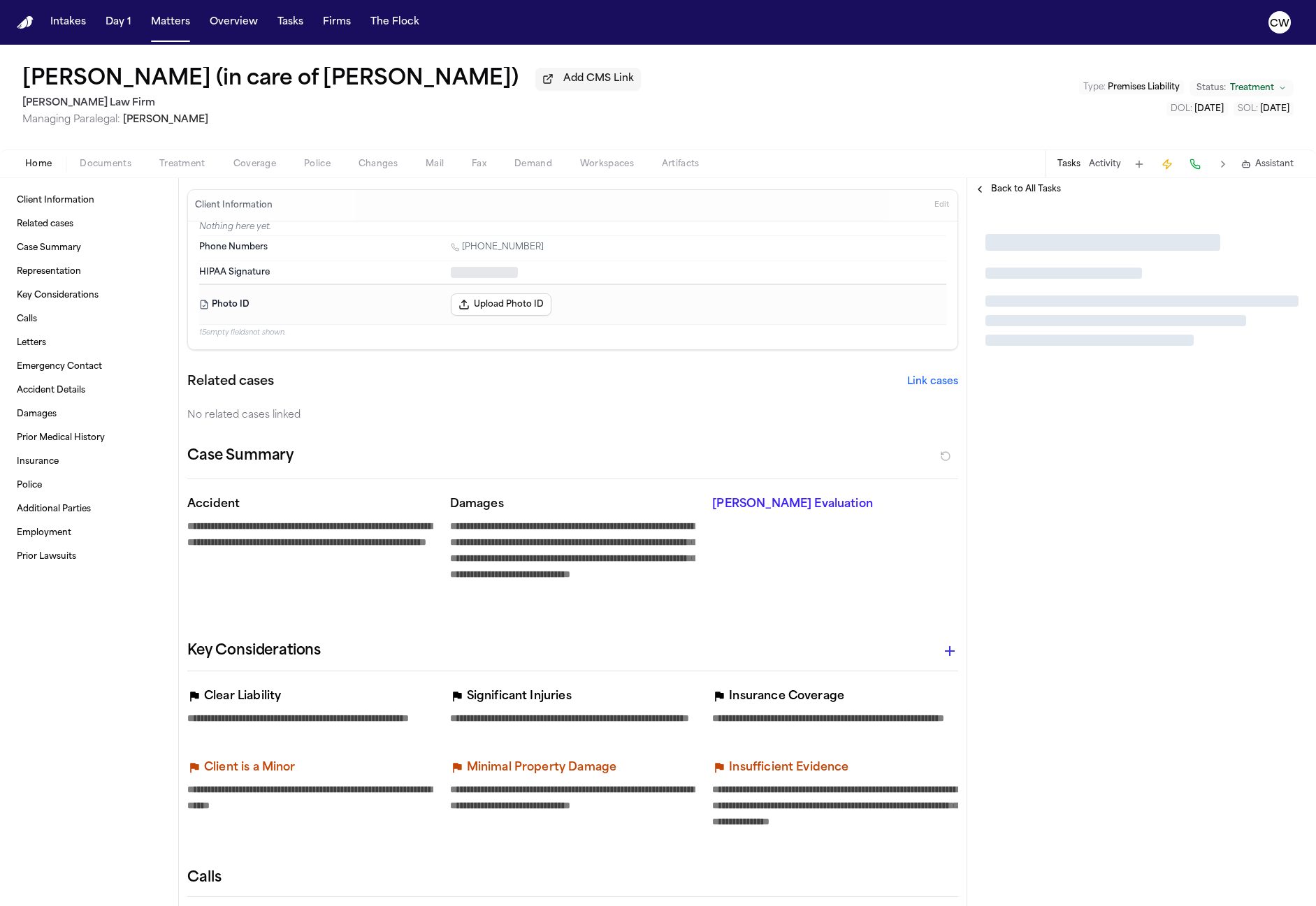
type textarea "*"
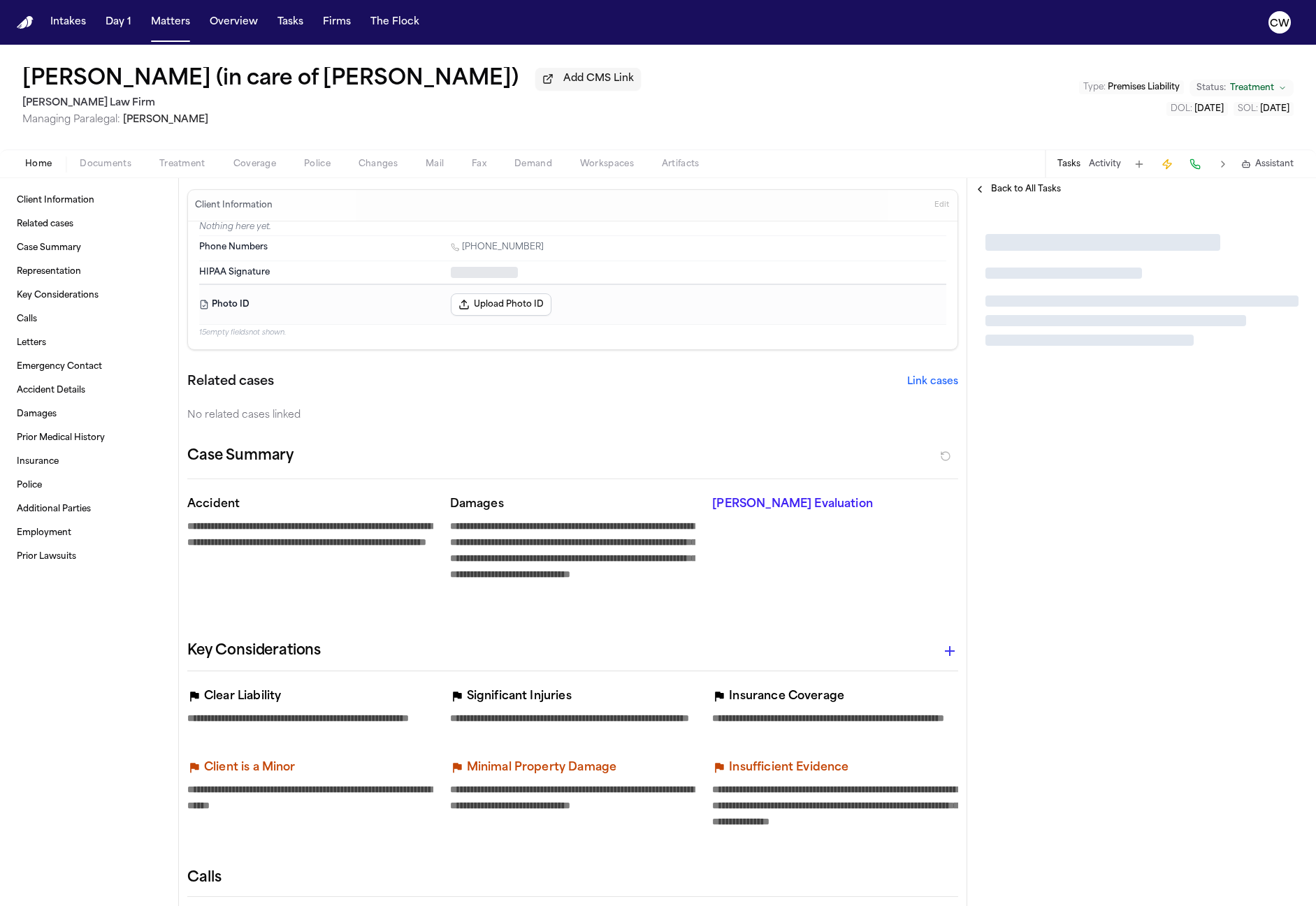
type textarea "*"
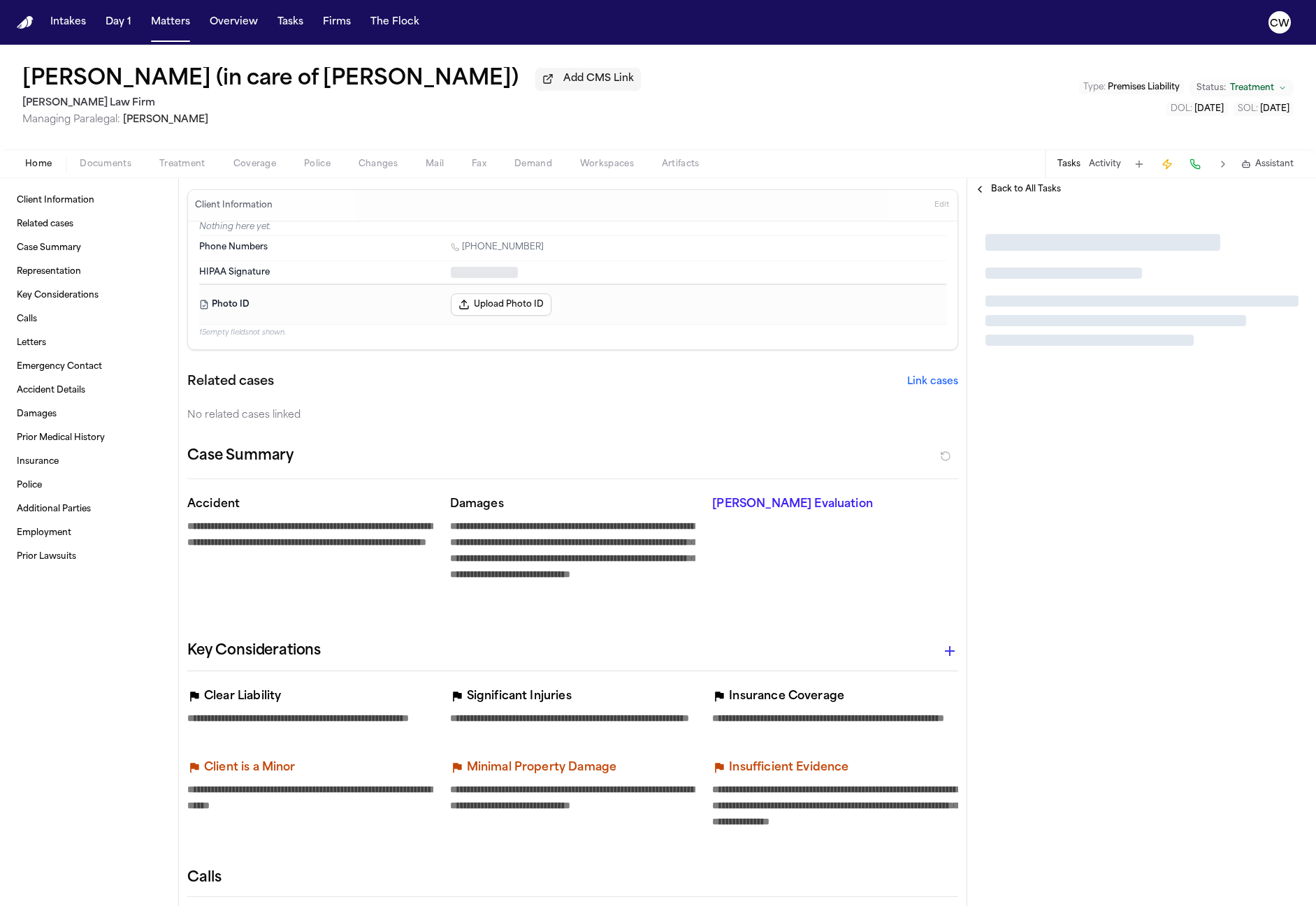
type textarea "*"
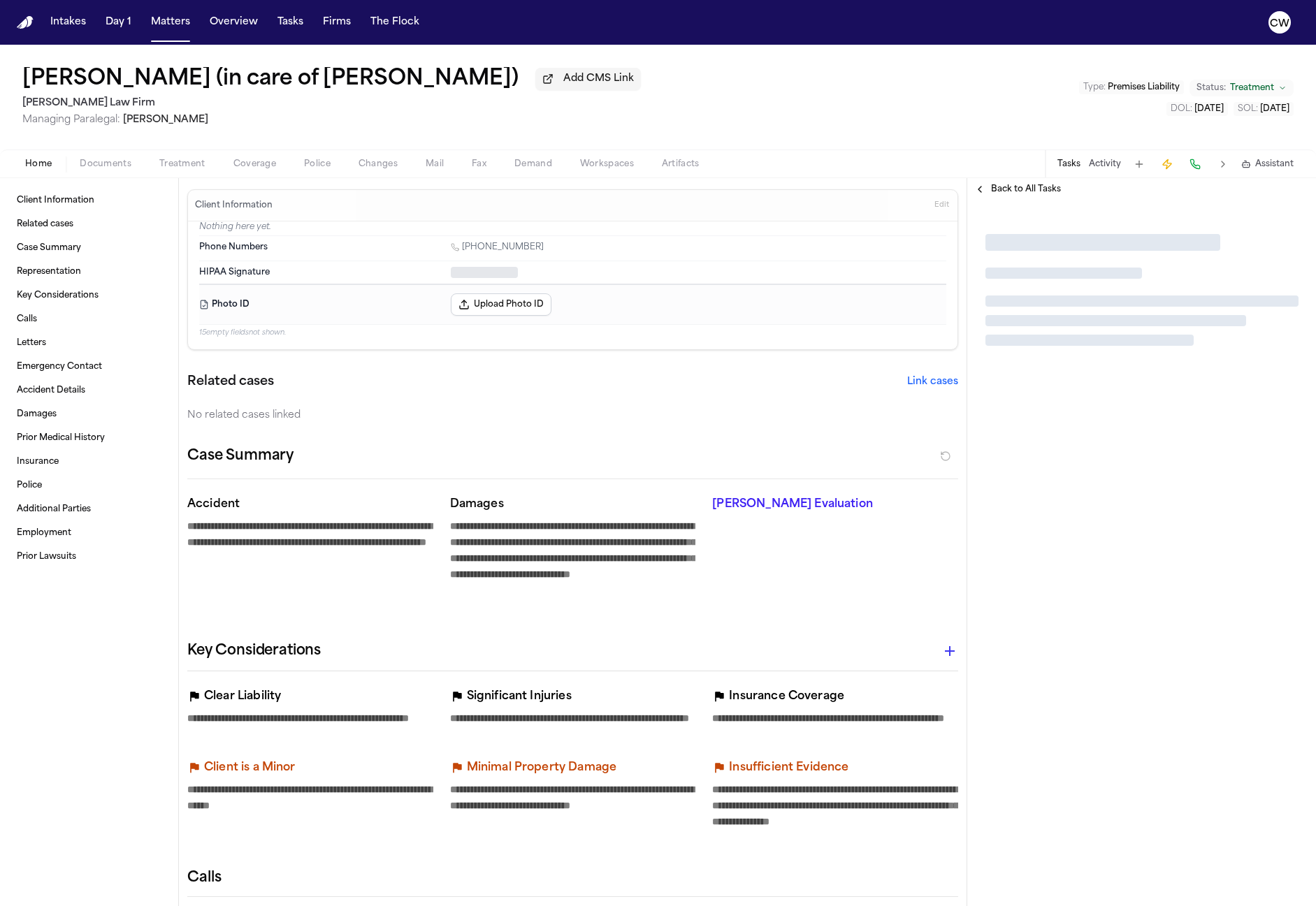
type textarea "*"
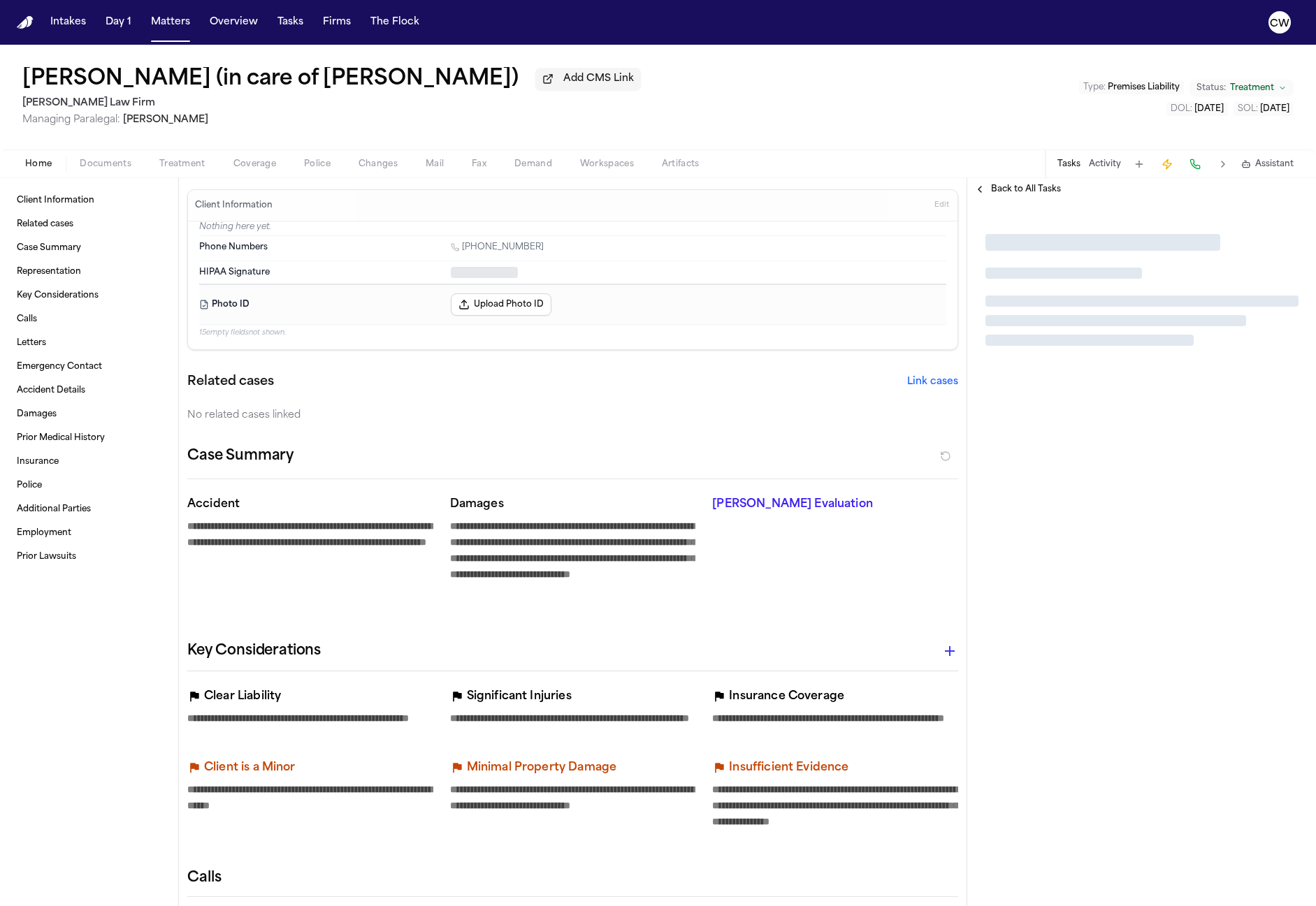
type textarea "*"
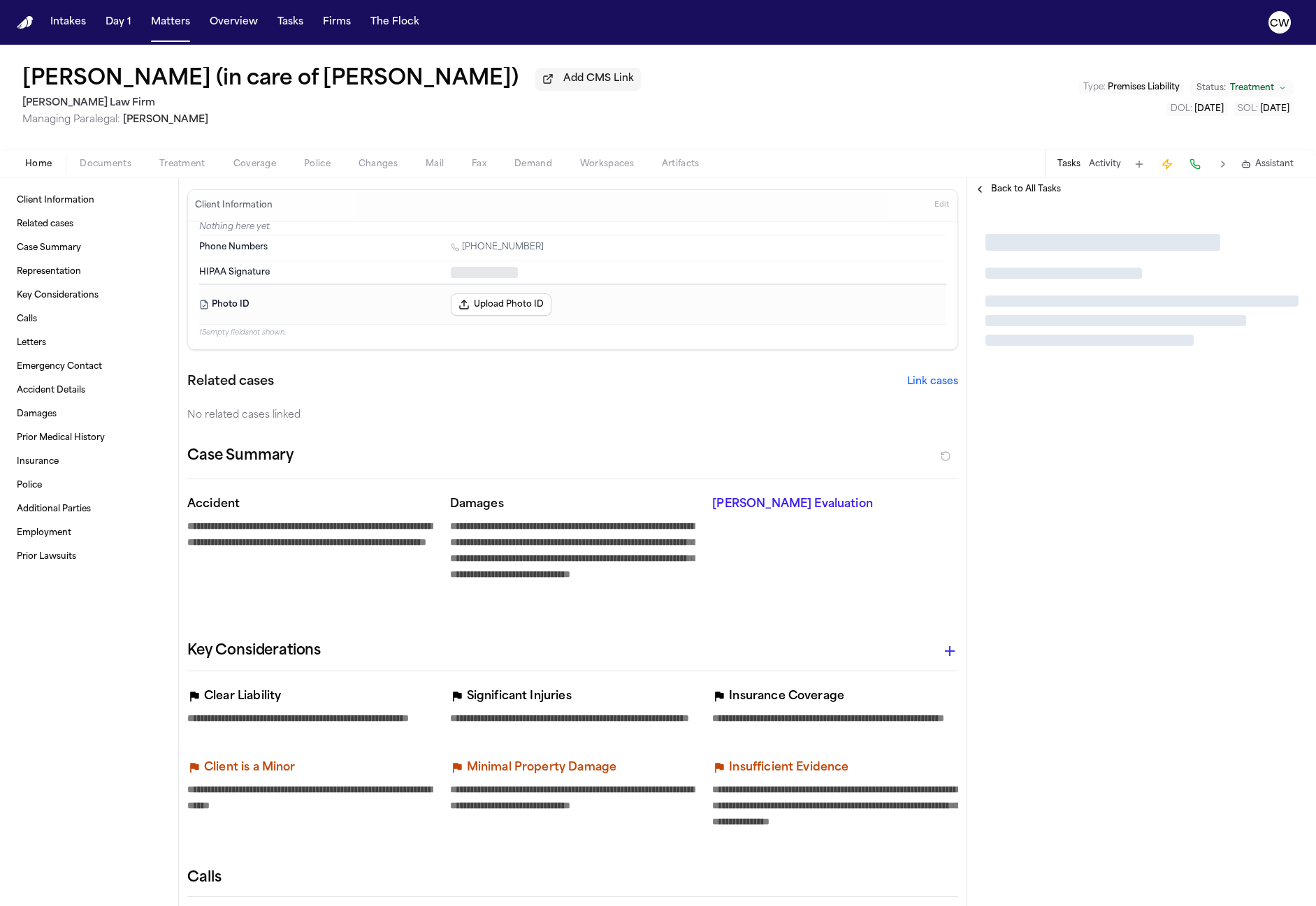
type textarea "*"
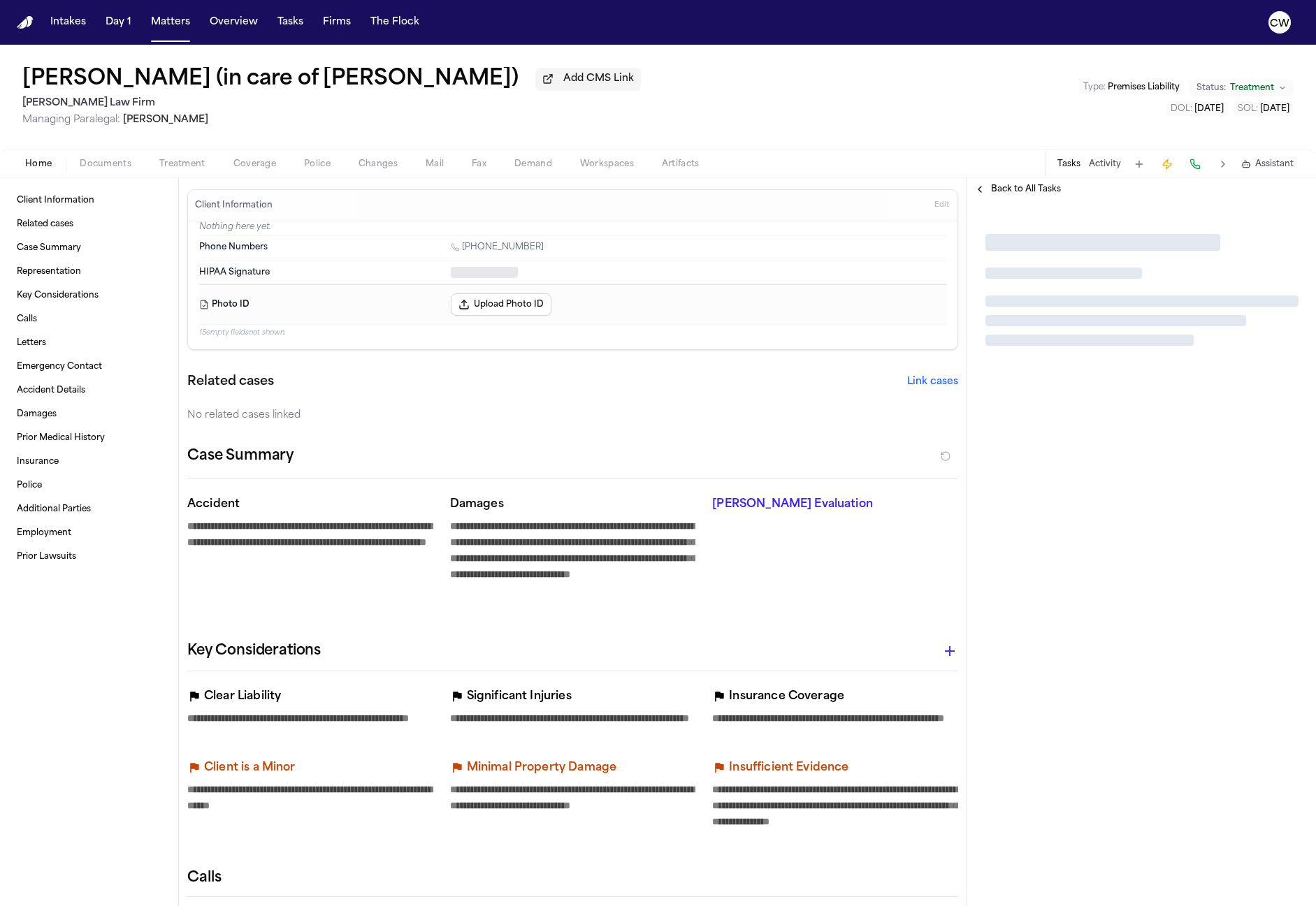
type textarea "*"
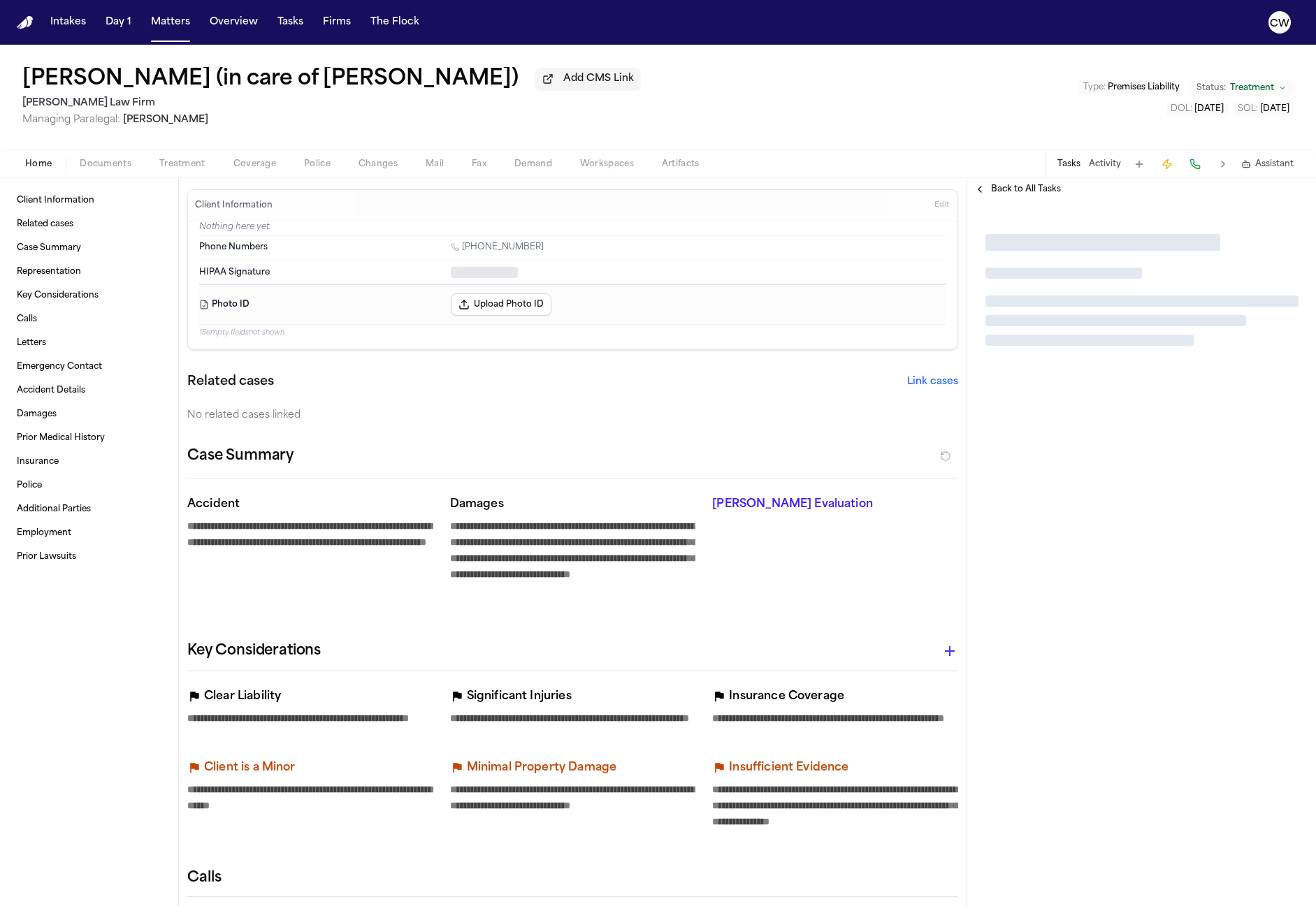
type textarea "*"
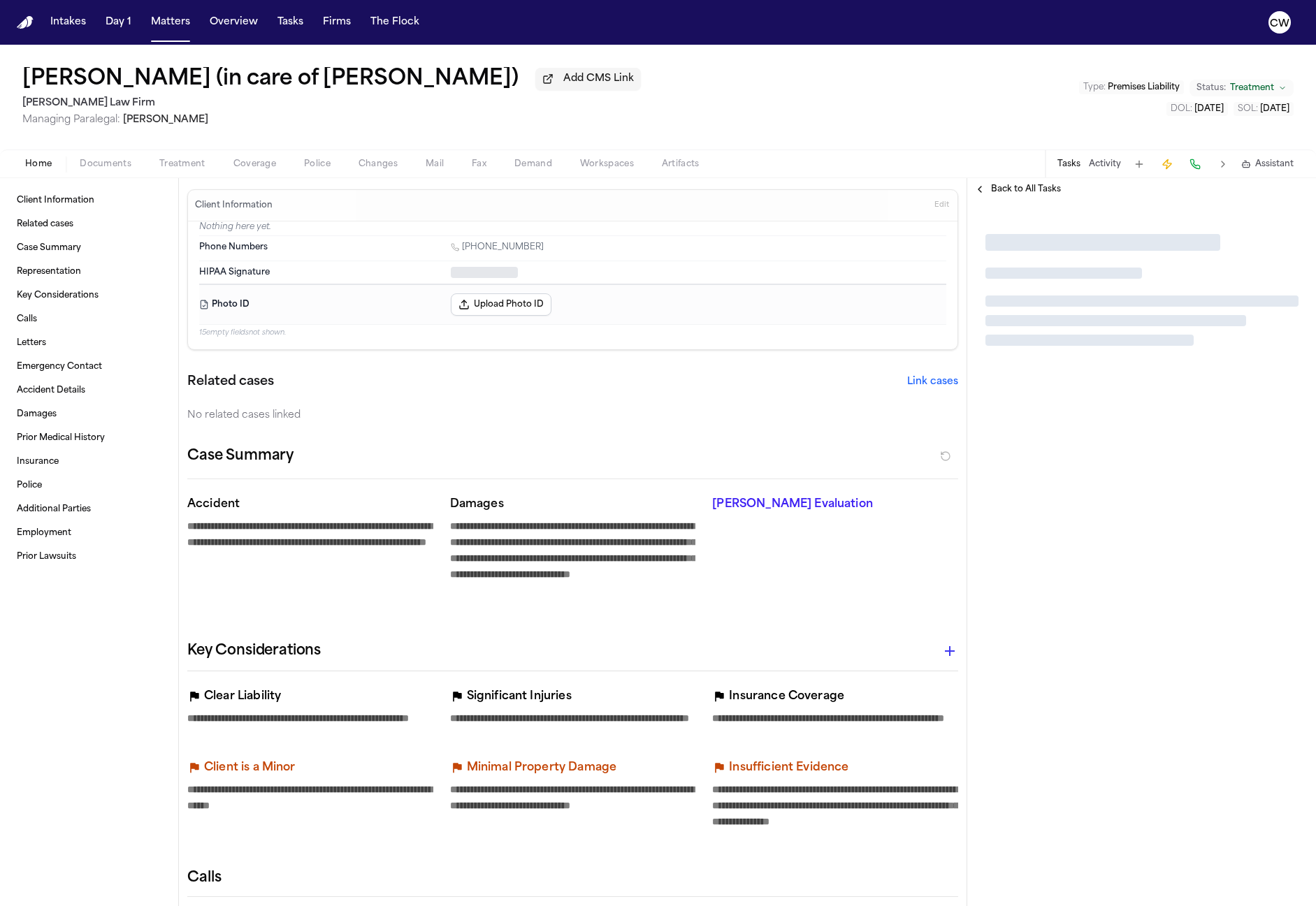
type textarea "*"
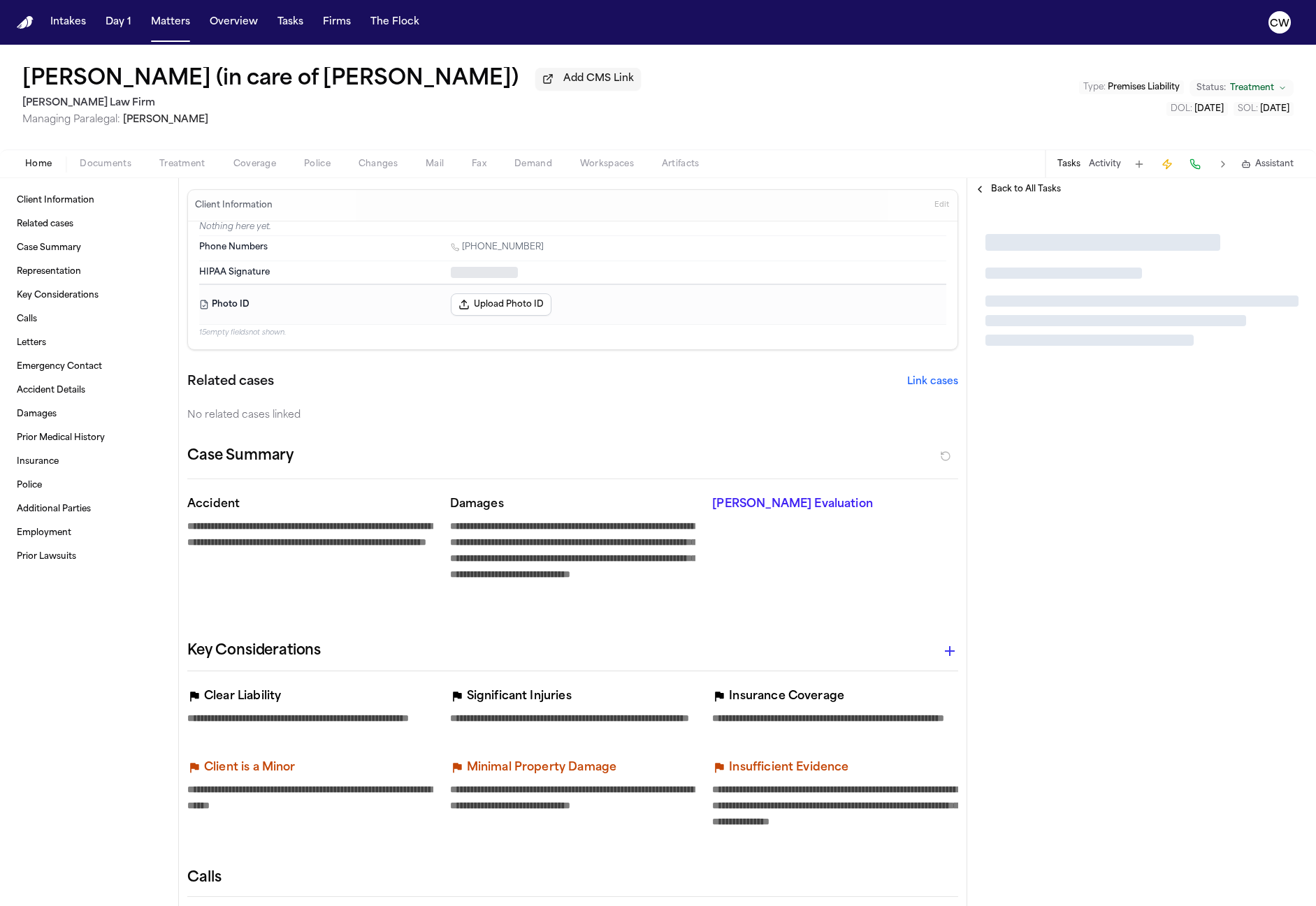
type textarea "*"
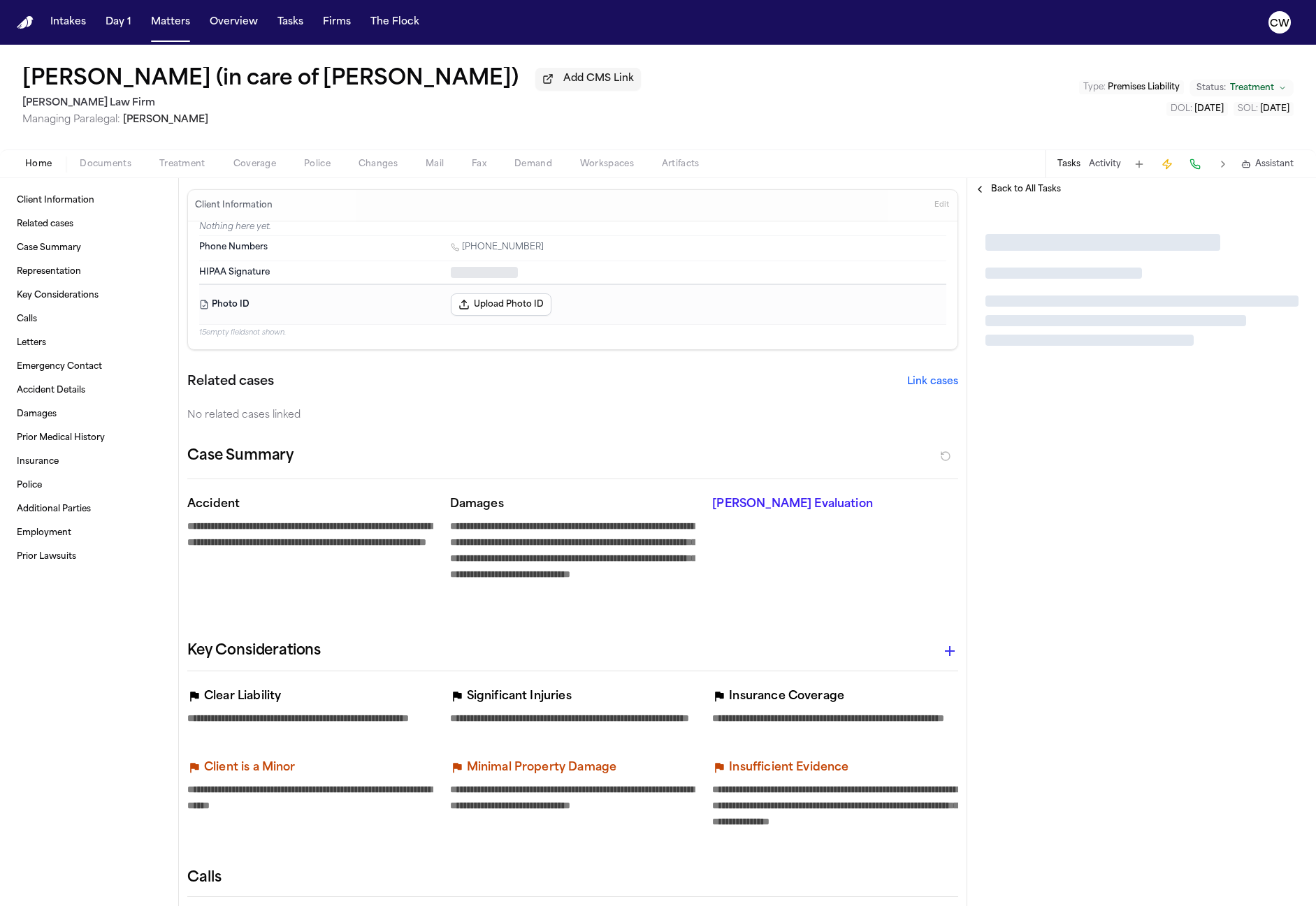
type textarea "*"
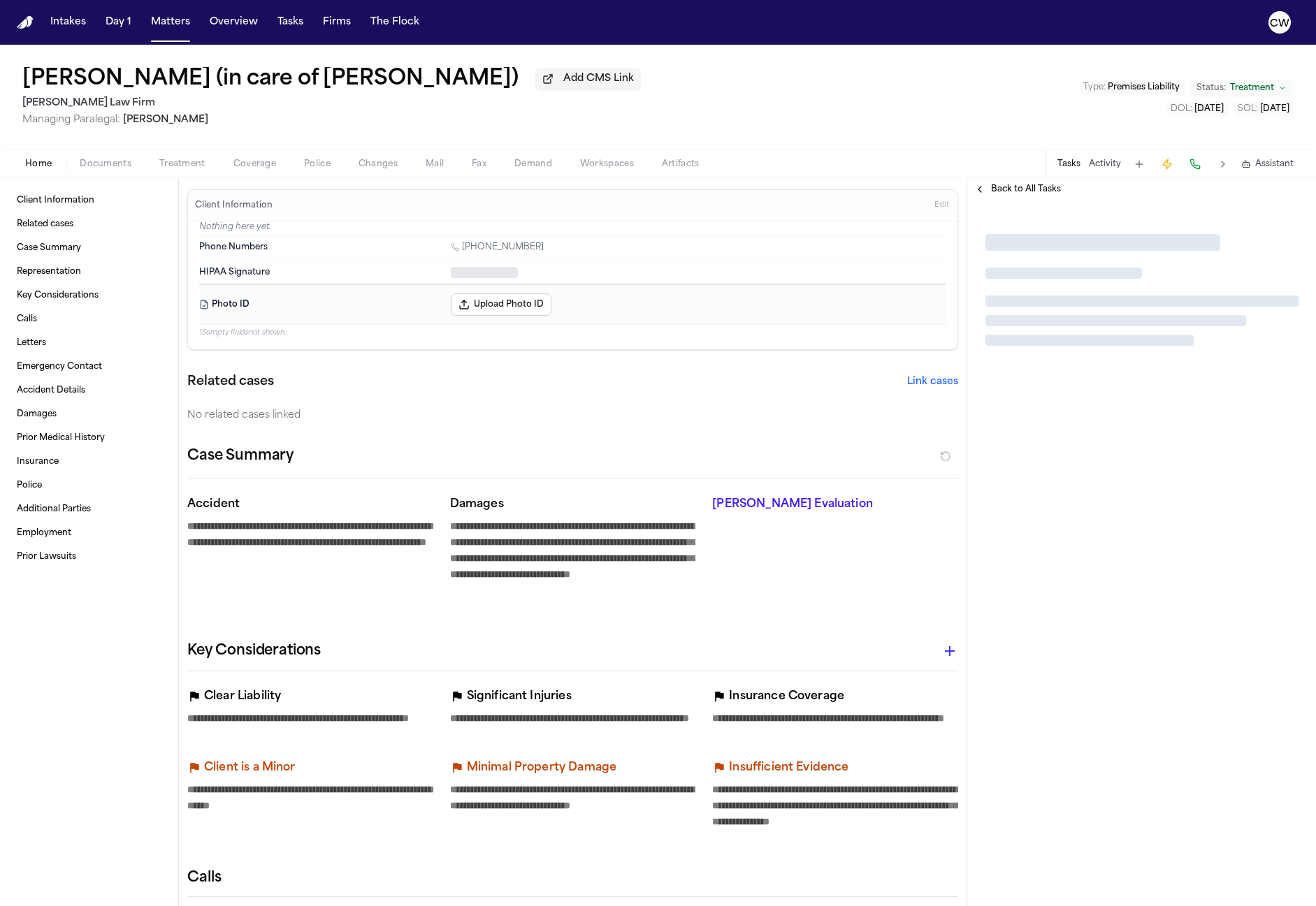
type textarea "*"
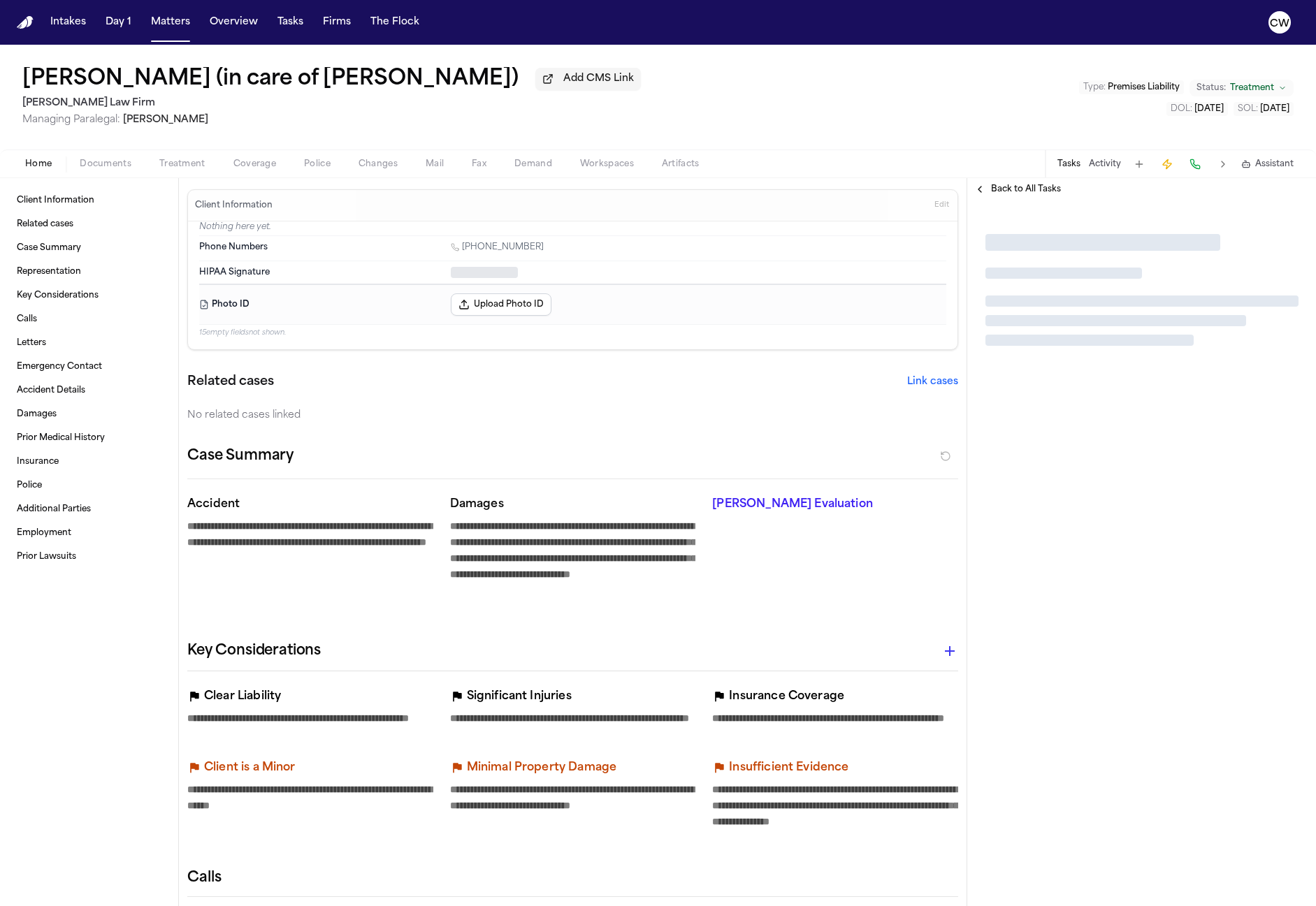
type textarea "*"
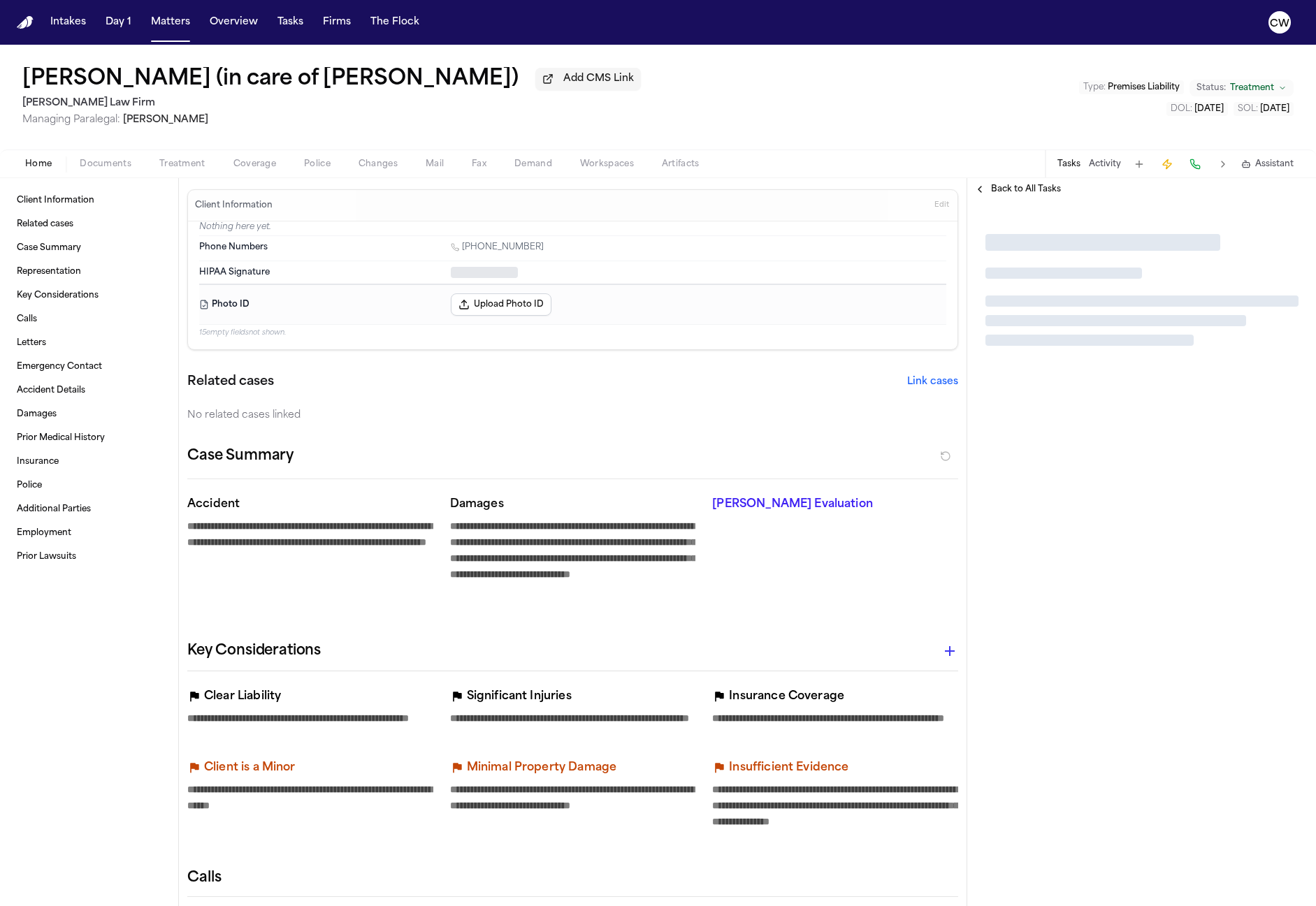
type textarea "*"
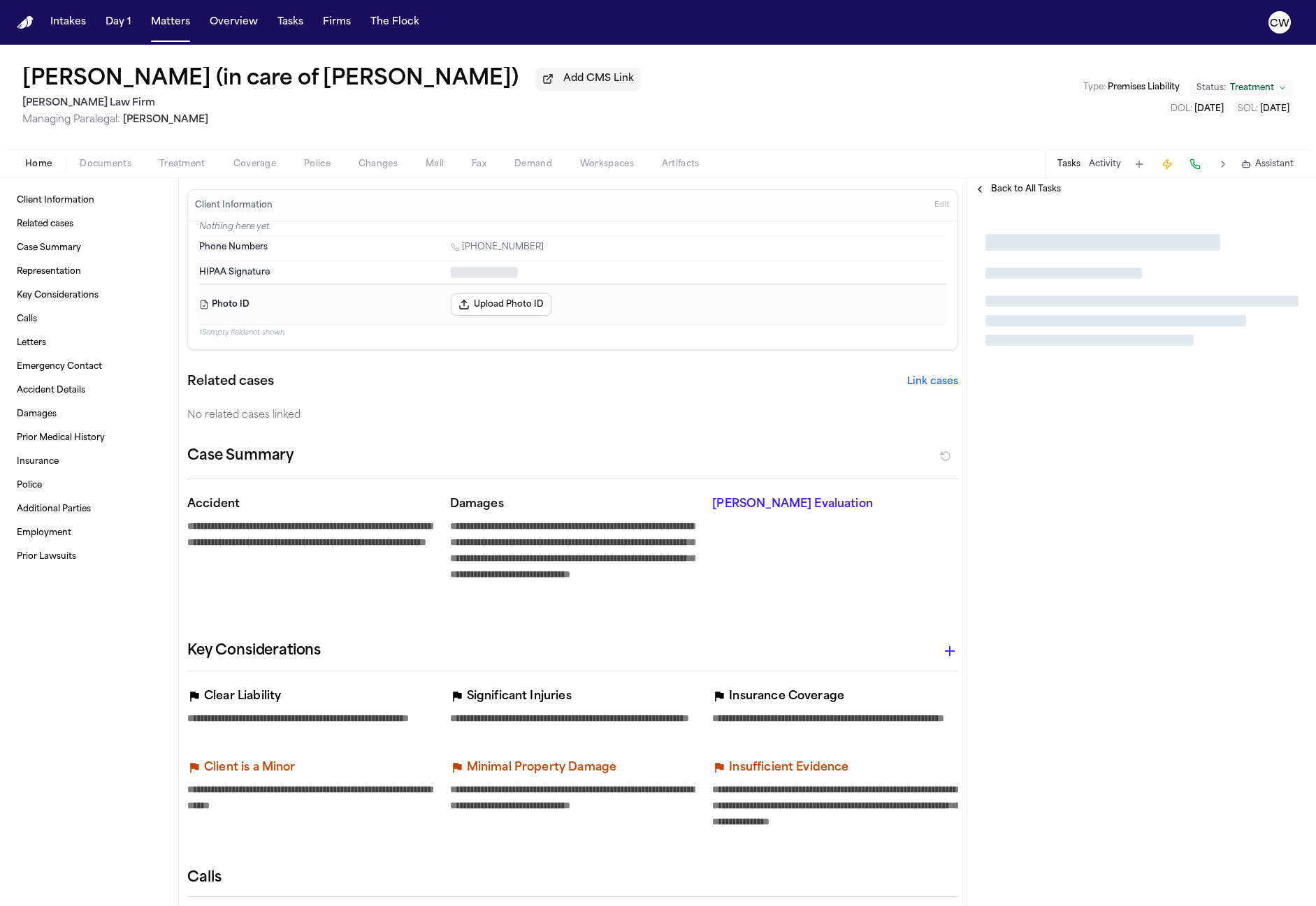
type textarea "*"
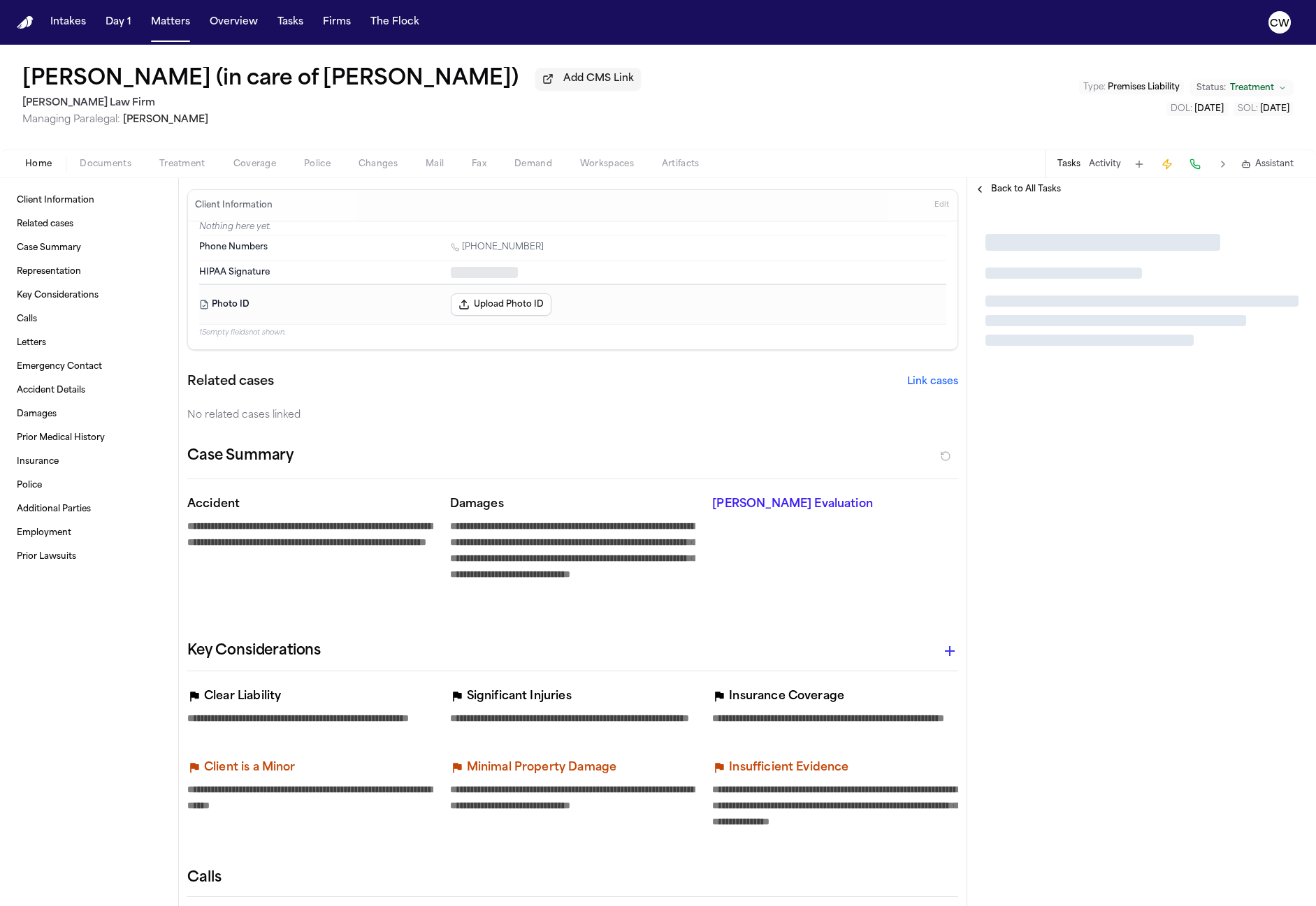
type textarea "*"
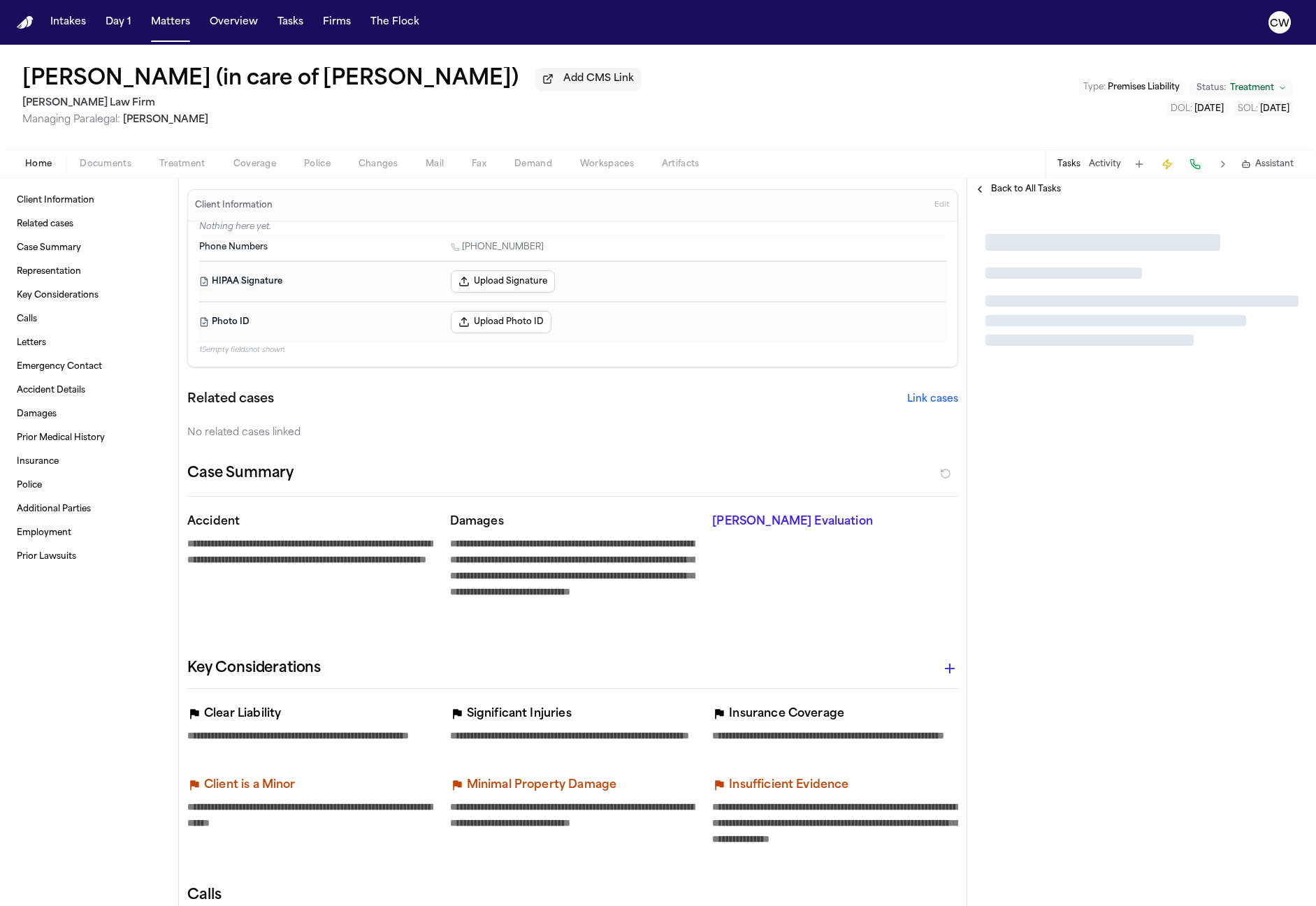
type textarea "*"
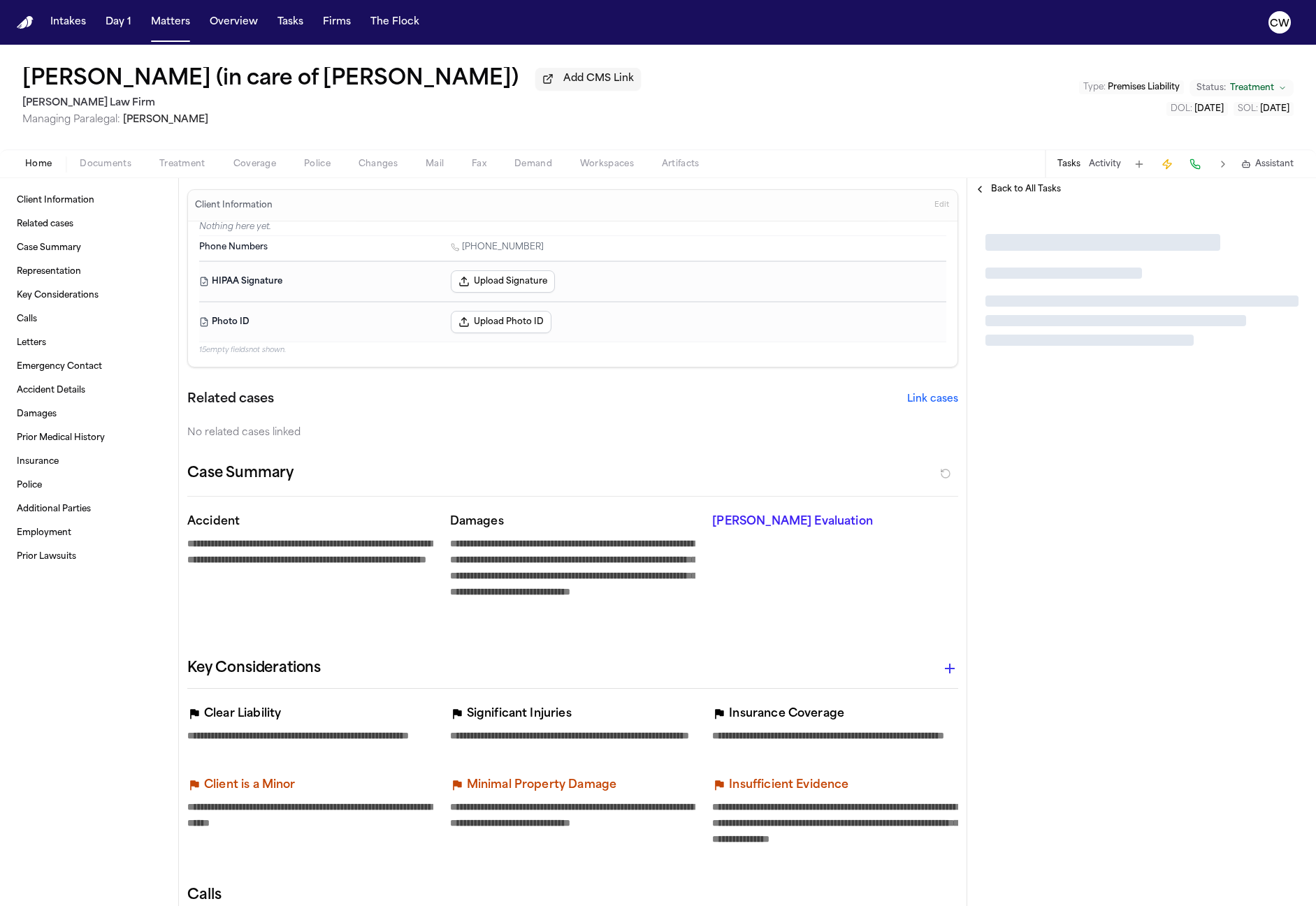
type textarea "*"
click at [247, 167] on span "Coverage" at bounding box center [254, 164] width 42 height 11
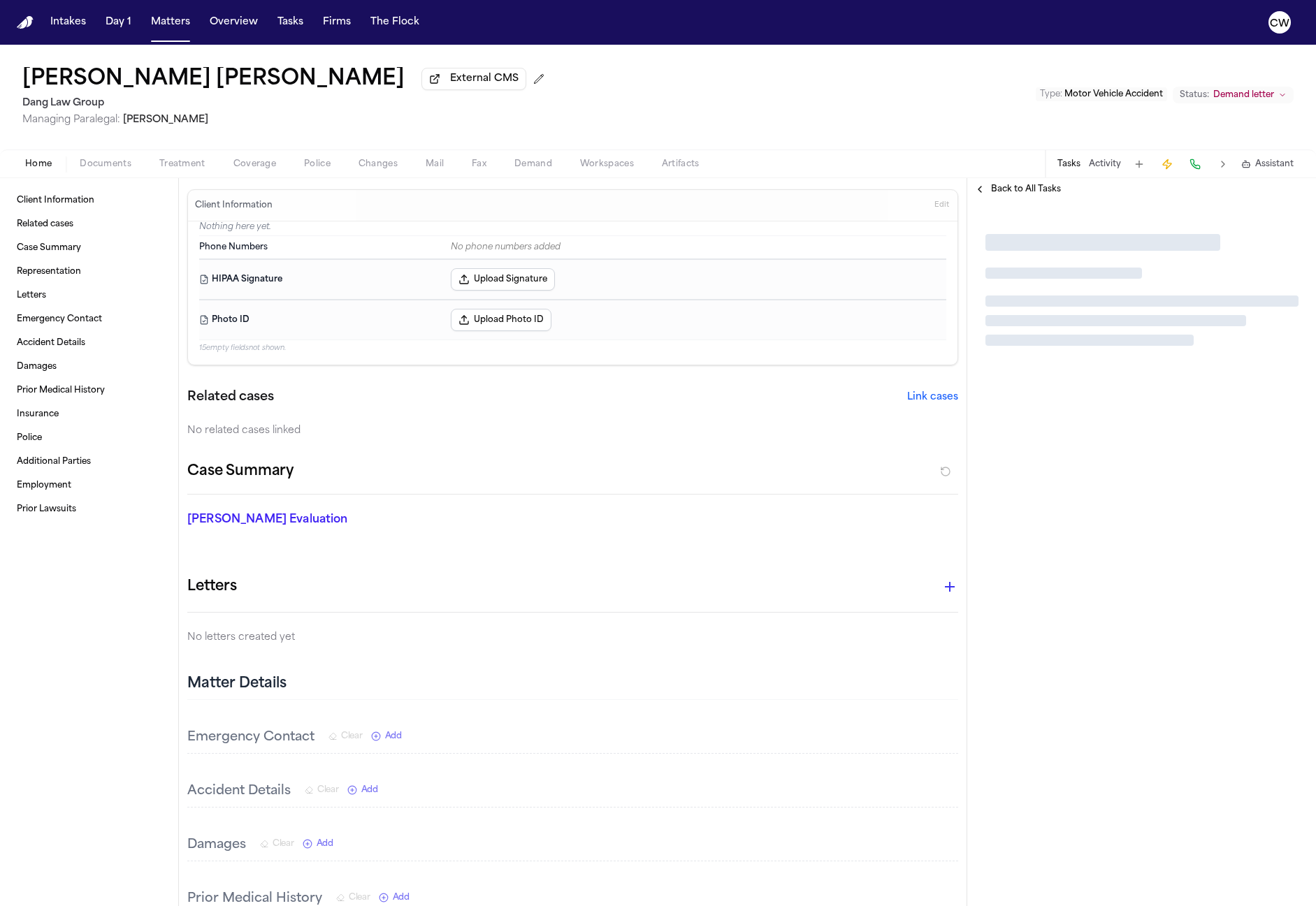
click at [259, 164] on span "Coverage" at bounding box center [254, 164] width 42 height 11
